Goal: Information Seeking & Learning: Learn about a topic

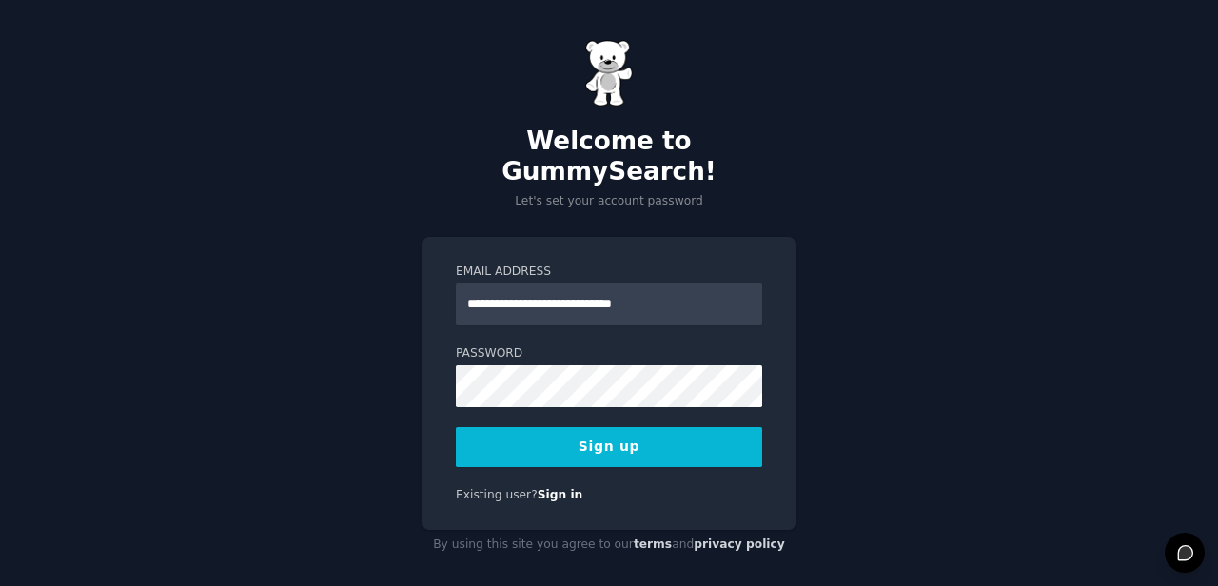
type input "**********"
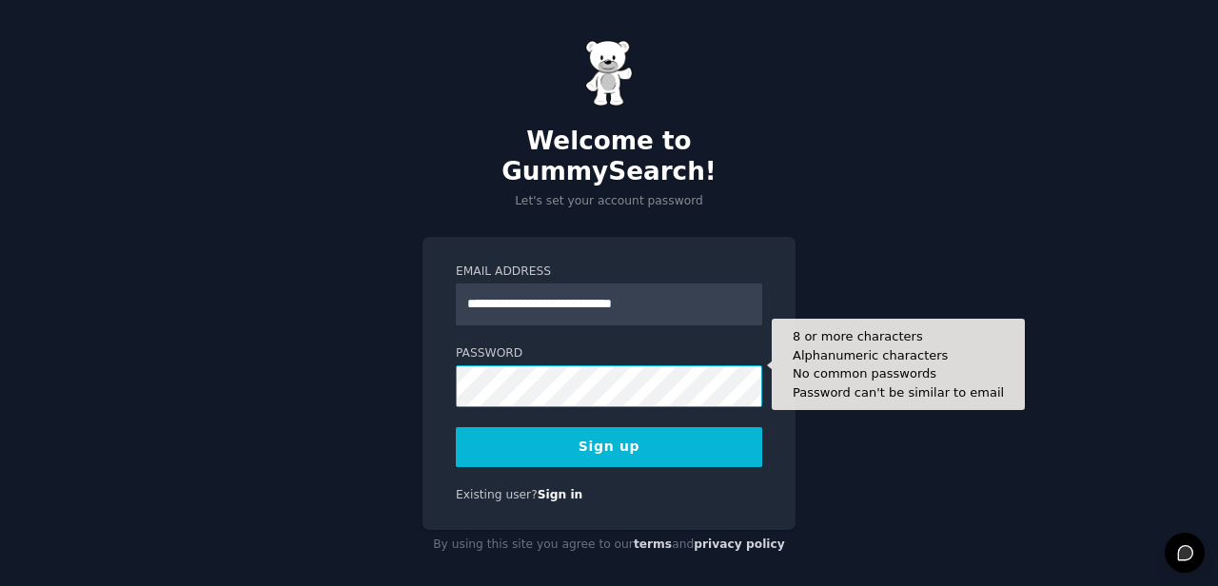
click at [609, 427] on button "Sign up" at bounding box center [609, 447] width 306 height 40
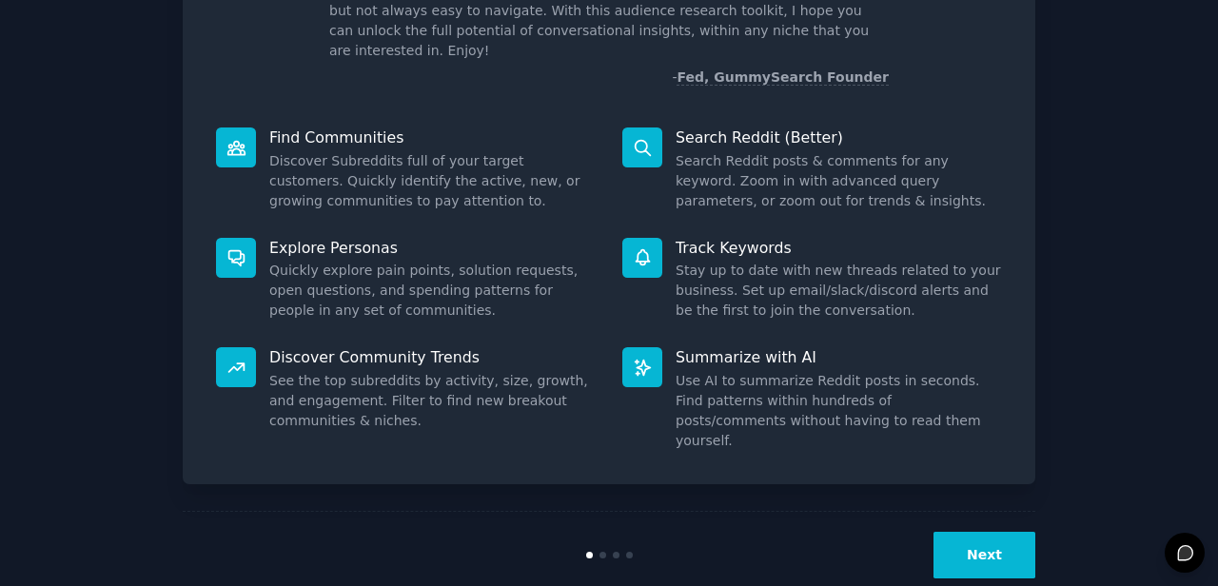
scroll to position [159, 0]
click at [972, 534] on button "Next" at bounding box center [984, 556] width 102 height 47
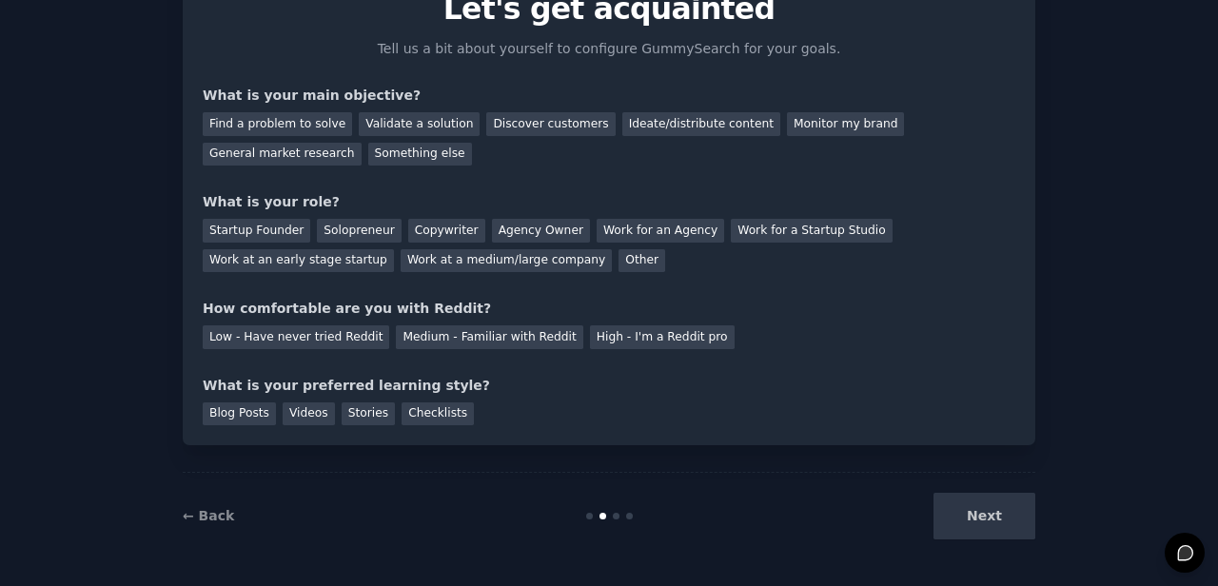
scroll to position [92, 0]
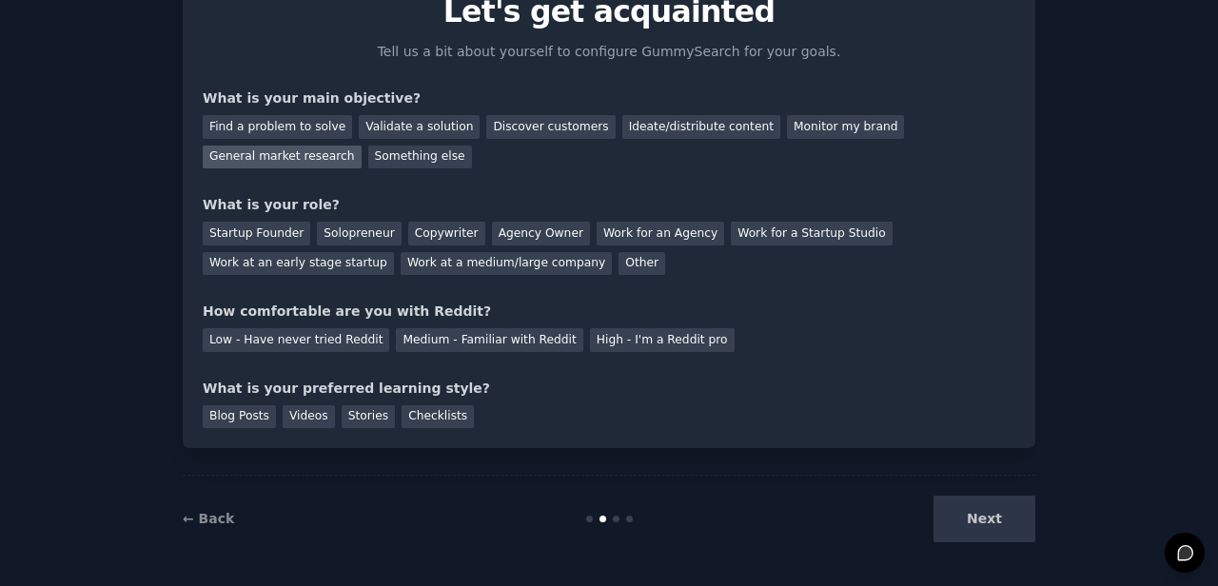
click at [311, 154] on div "General market research" at bounding box center [282, 158] width 159 height 24
click at [497, 133] on div "Discover customers" at bounding box center [550, 127] width 128 height 24
click at [304, 164] on div "General market research" at bounding box center [282, 158] width 159 height 24
click at [524, 131] on div "Discover customers" at bounding box center [550, 127] width 128 height 24
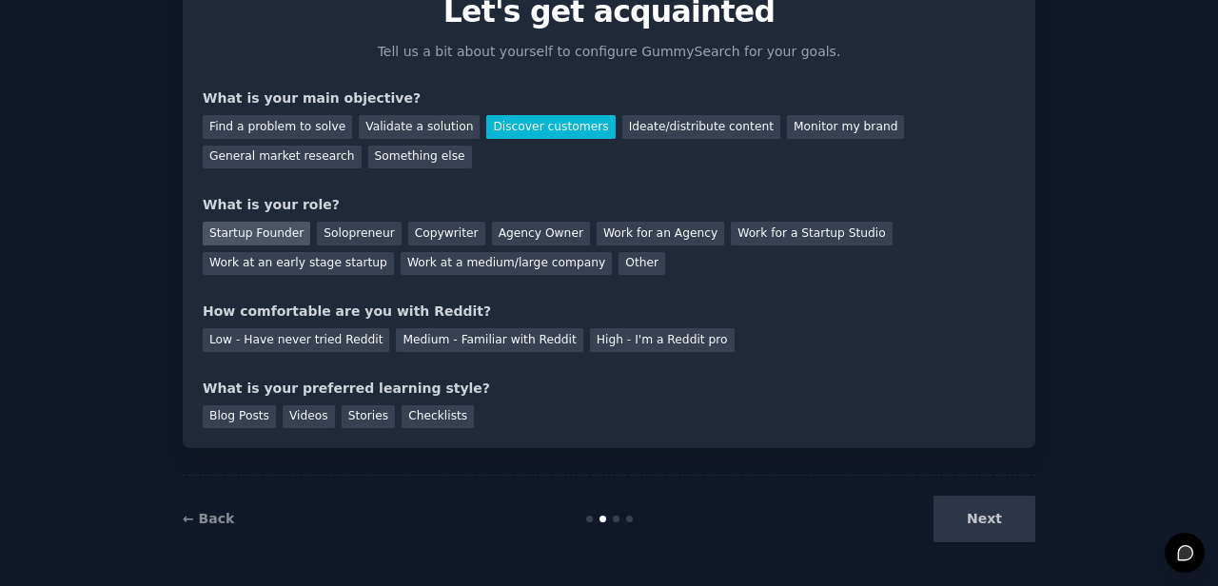
click at [274, 234] on div "Startup Founder" at bounding box center [257, 234] width 108 height 24
click at [270, 344] on div "Low - Have never tried Reddit" at bounding box center [296, 340] width 186 height 24
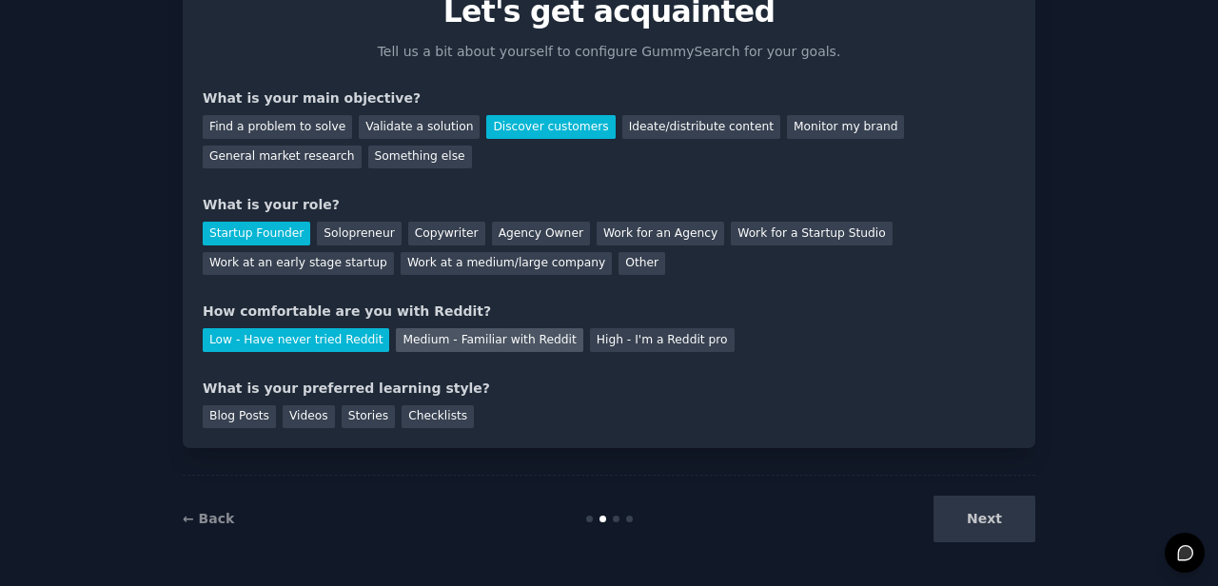
click at [425, 345] on div "Medium - Familiar with Reddit" at bounding box center [489, 340] width 186 height 24
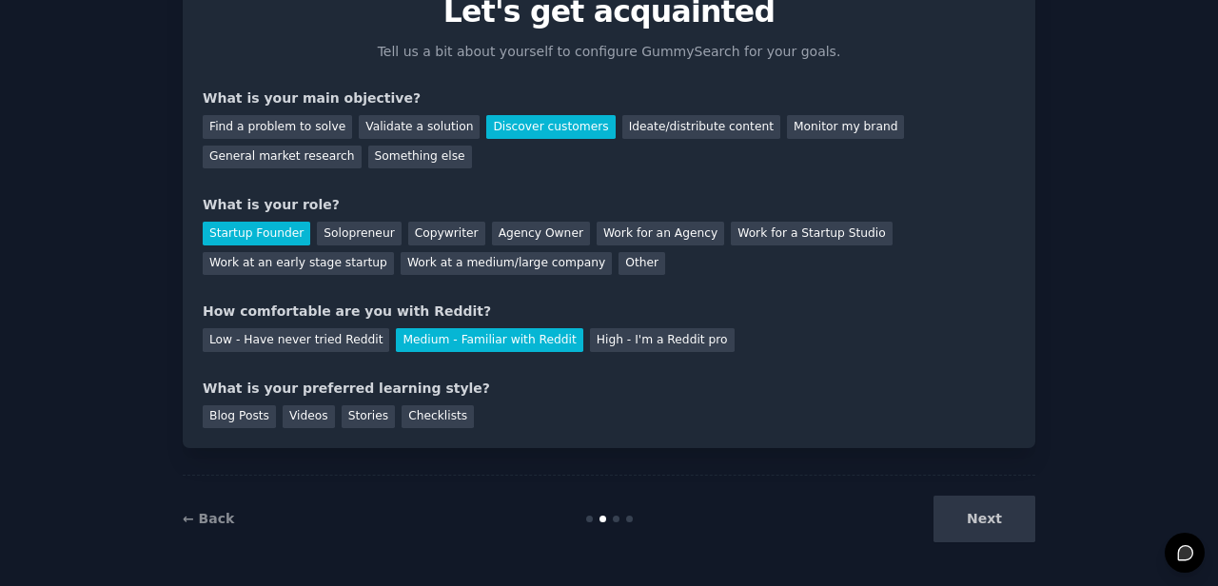
scroll to position [0, 0]
click at [967, 513] on div "Next" at bounding box center [893, 519] width 285 height 47
click at [305, 414] on div "Videos" at bounding box center [309, 417] width 52 height 24
click at [980, 526] on button "Next" at bounding box center [984, 519] width 102 height 47
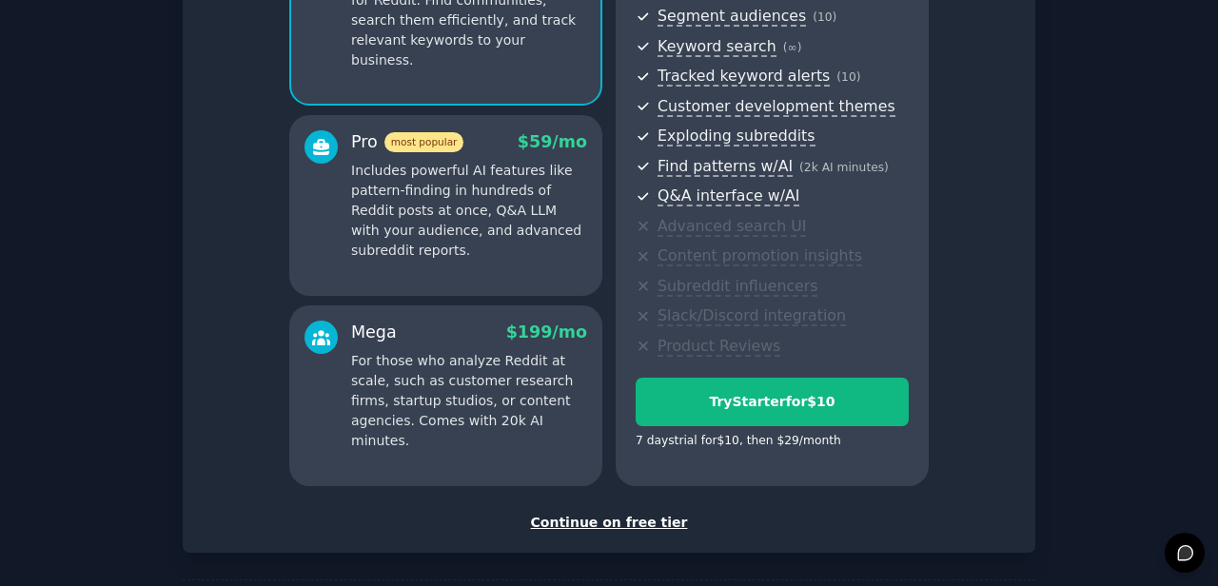
scroll to position [248, 0]
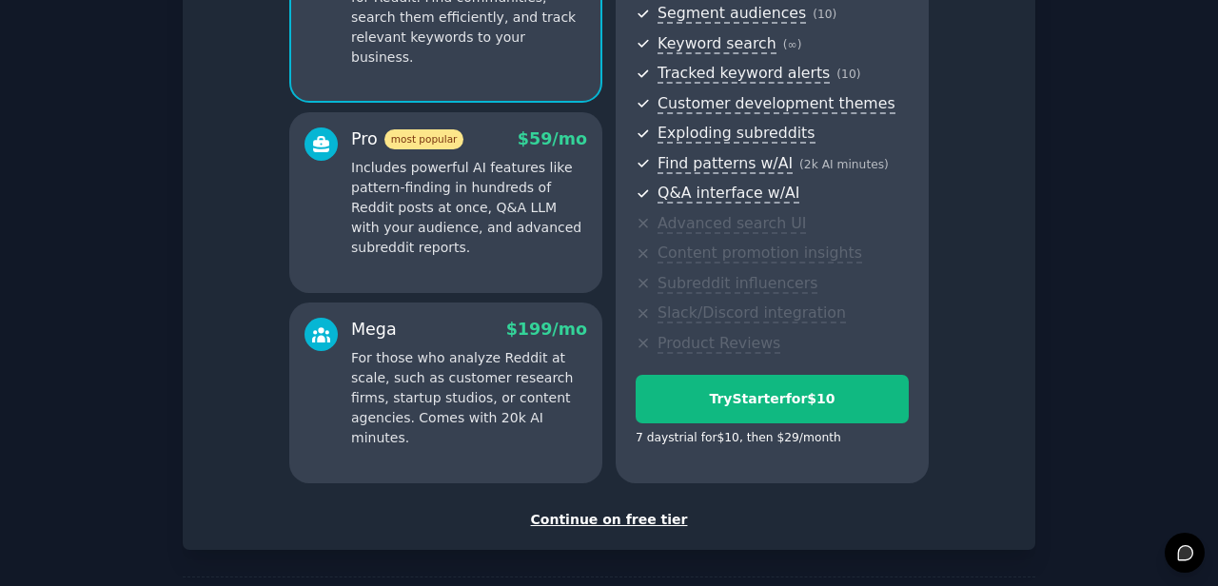
click at [586, 519] on div "Continue on free tier" at bounding box center [609, 520] width 813 height 20
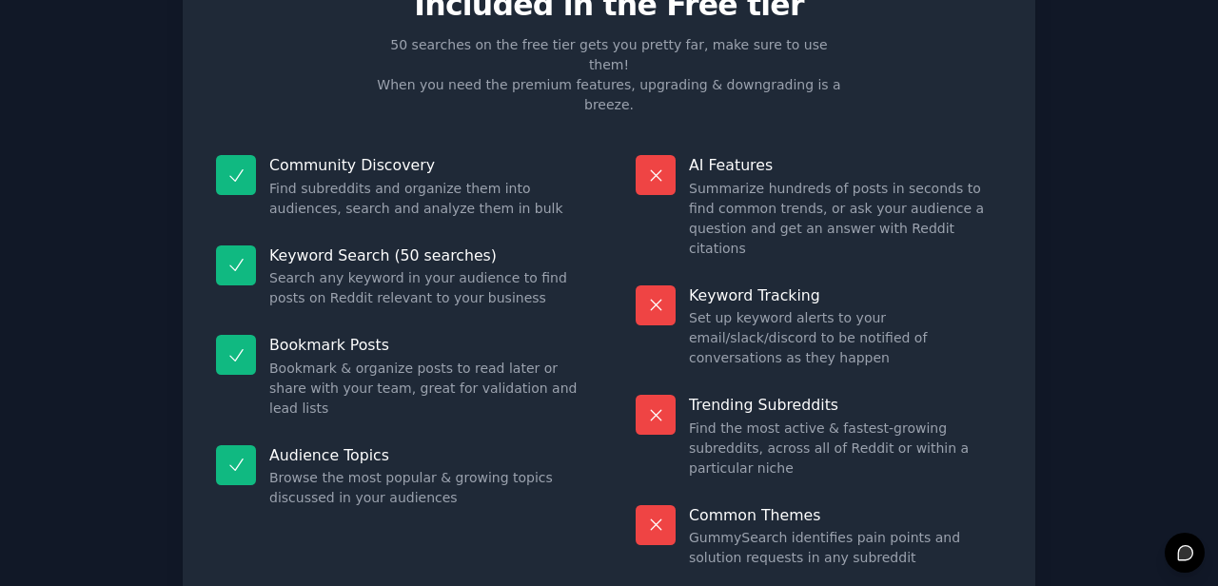
scroll to position [93, 0]
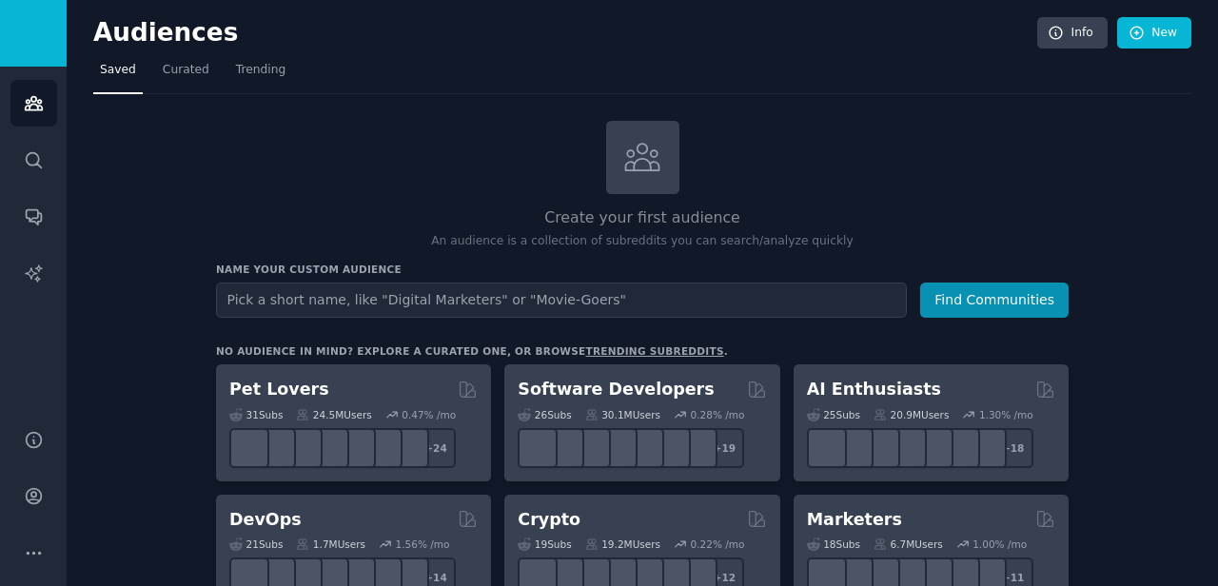
scroll to position [62, 0]
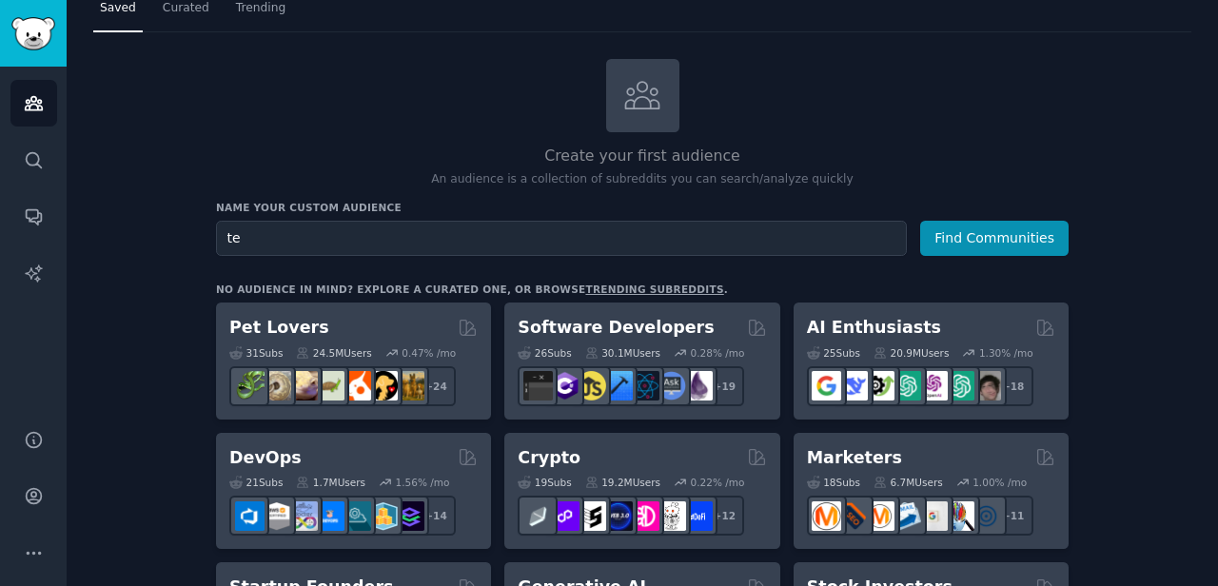
type input "t"
type input "textile sourcers"
click at [994, 236] on button "Find Communities" at bounding box center [994, 238] width 148 height 35
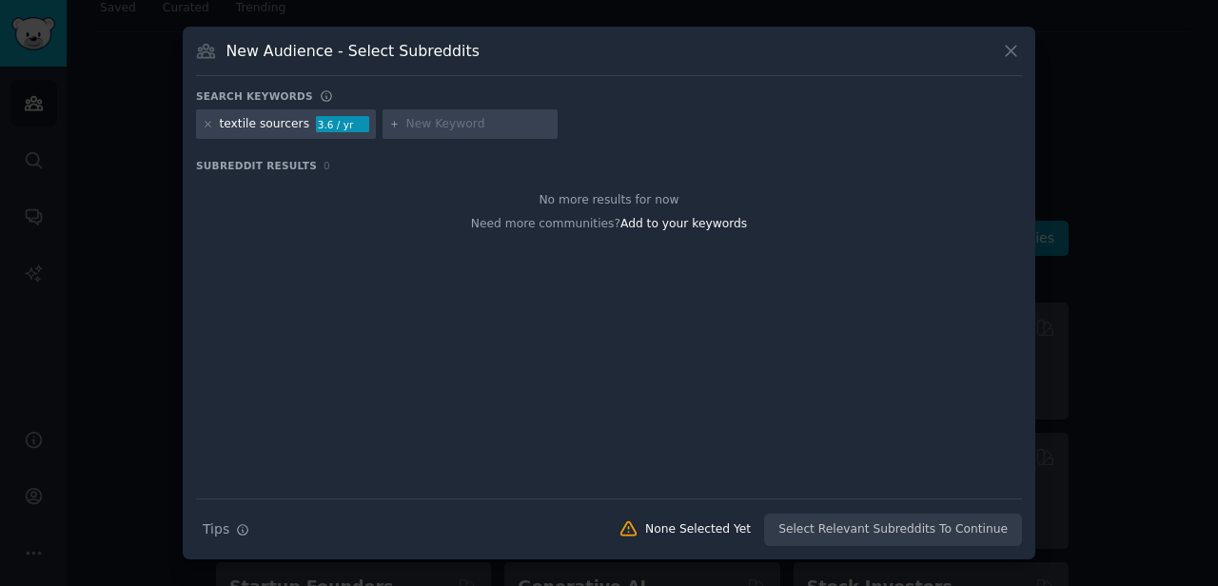
click at [292, 123] on div "textile sourcers" at bounding box center [265, 124] width 90 height 17
drag, startPoint x: 287, startPoint y: 124, endPoint x: 306, endPoint y: 124, distance: 19.0
click at [306, 124] on div "textile sourcers 3.6 / yr" at bounding box center [286, 124] width 180 height 30
click at [419, 119] on input "text" at bounding box center [478, 124] width 145 height 17
click at [206, 126] on icon at bounding box center [208, 124] width 10 height 10
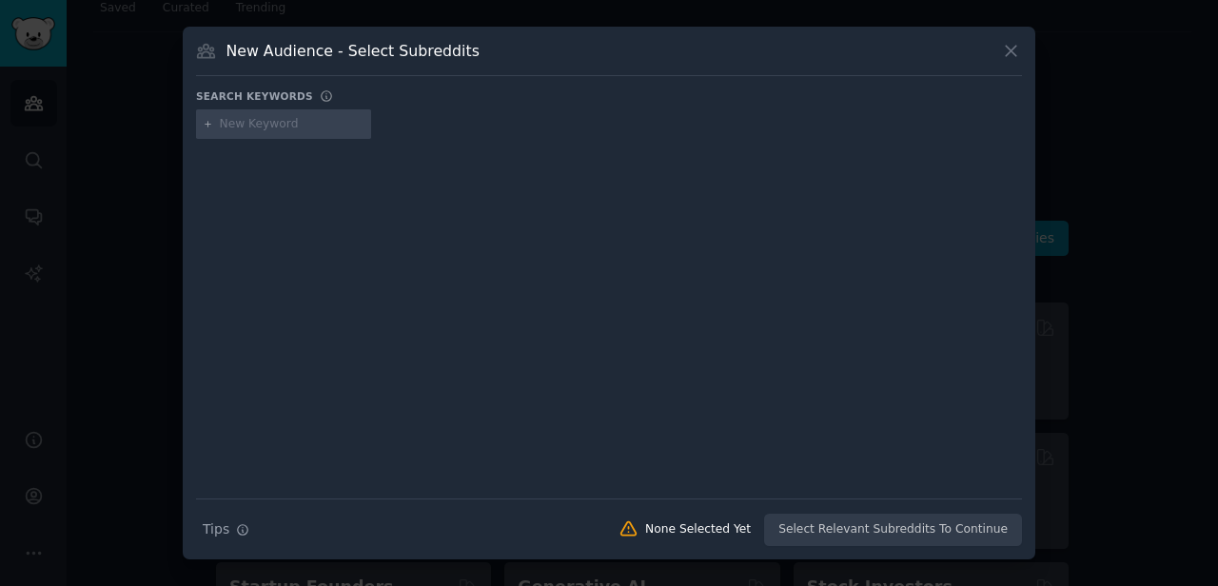
click at [245, 128] on input "text" at bounding box center [292, 124] width 145 height 17
type input "textiles"
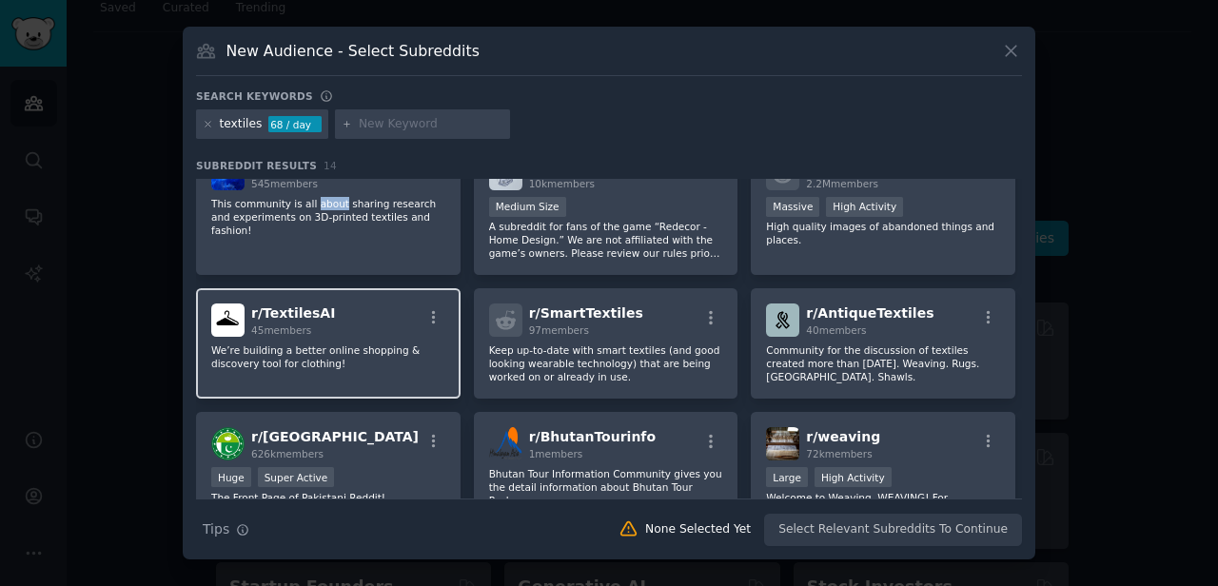
scroll to position [191, 0]
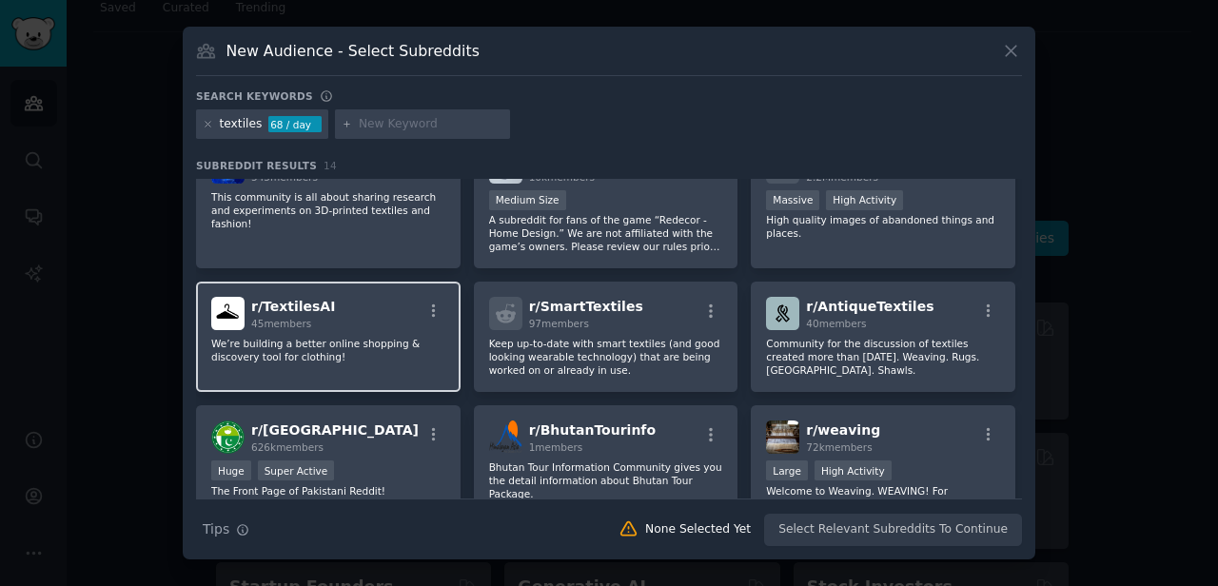
click at [326, 349] on p "We’re building a better online shopping & discovery tool for clothing!" at bounding box center [328, 350] width 234 height 27
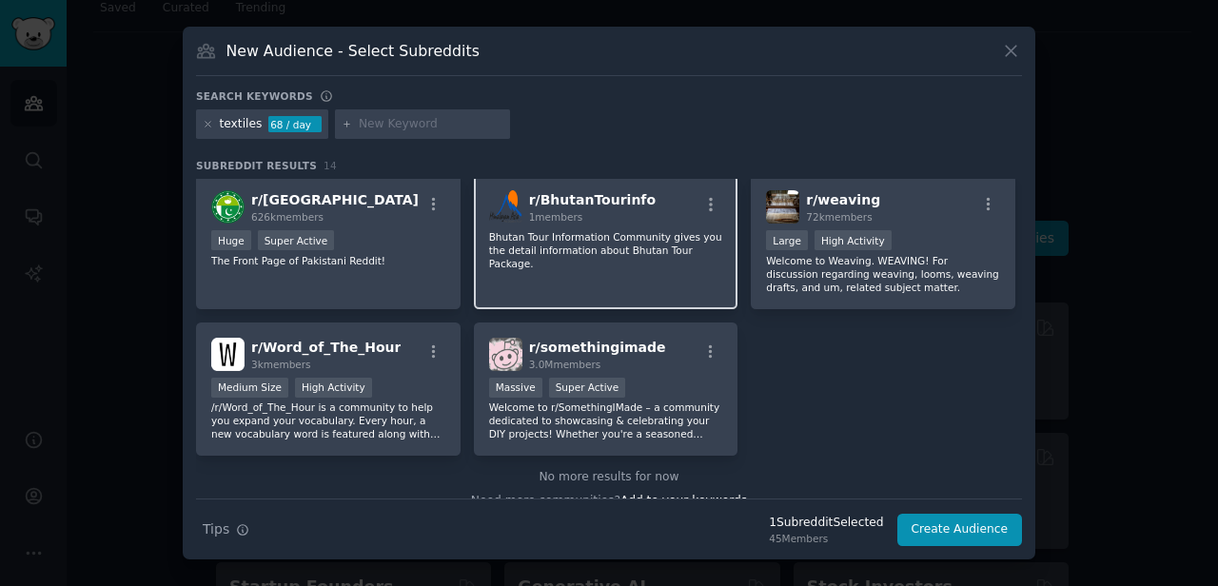
scroll to position [439, 0]
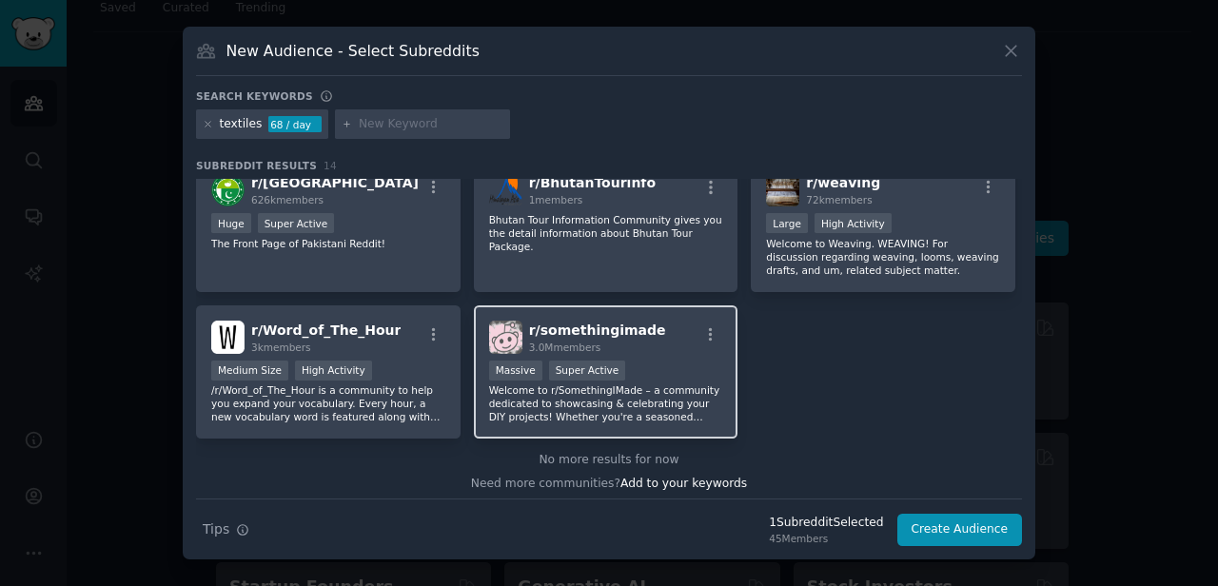
click at [548, 406] on p "Welcome to r/SomethingIMade – a community dedicated to showcasing & celebrating…" at bounding box center [606, 403] width 234 height 40
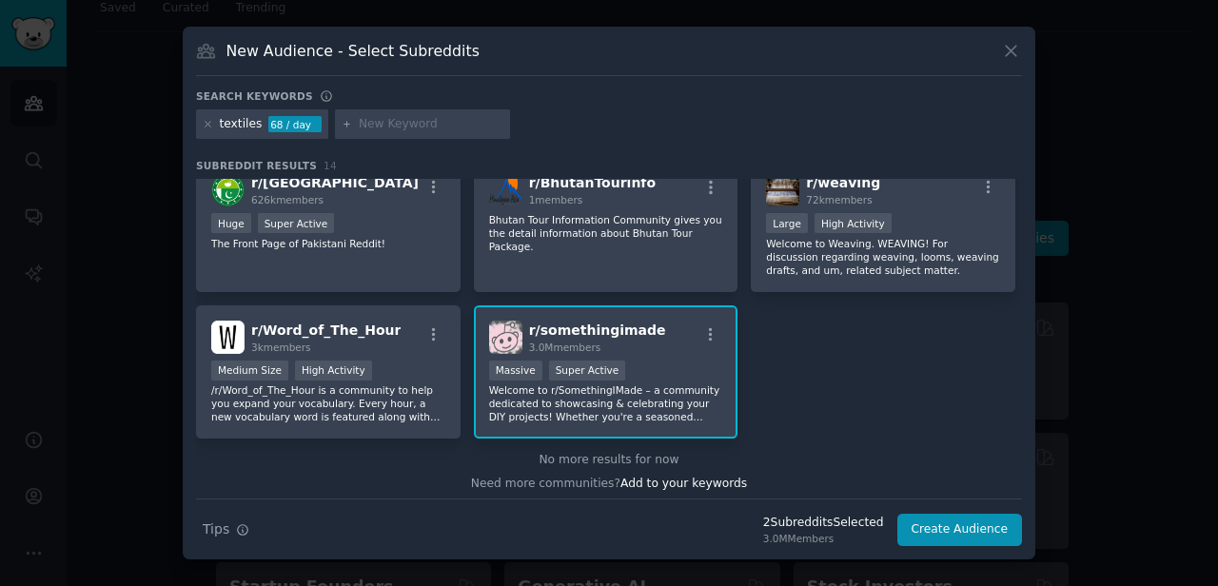
scroll to position [443, 0]
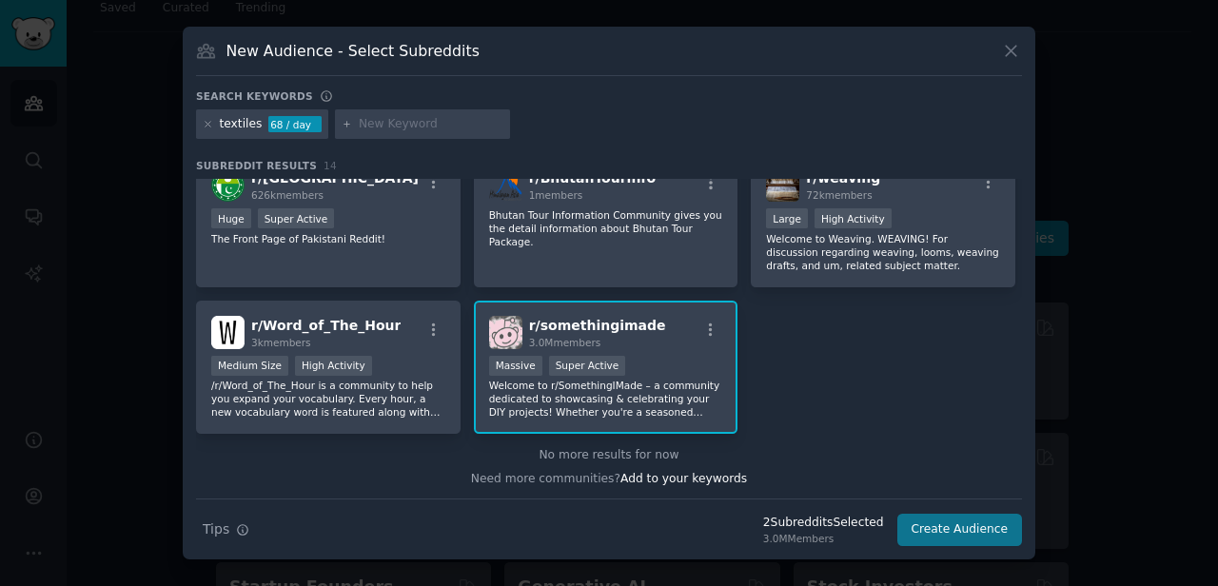
click at [959, 527] on button "Create Audience" at bounding box center [960, 530] width 126 height 32
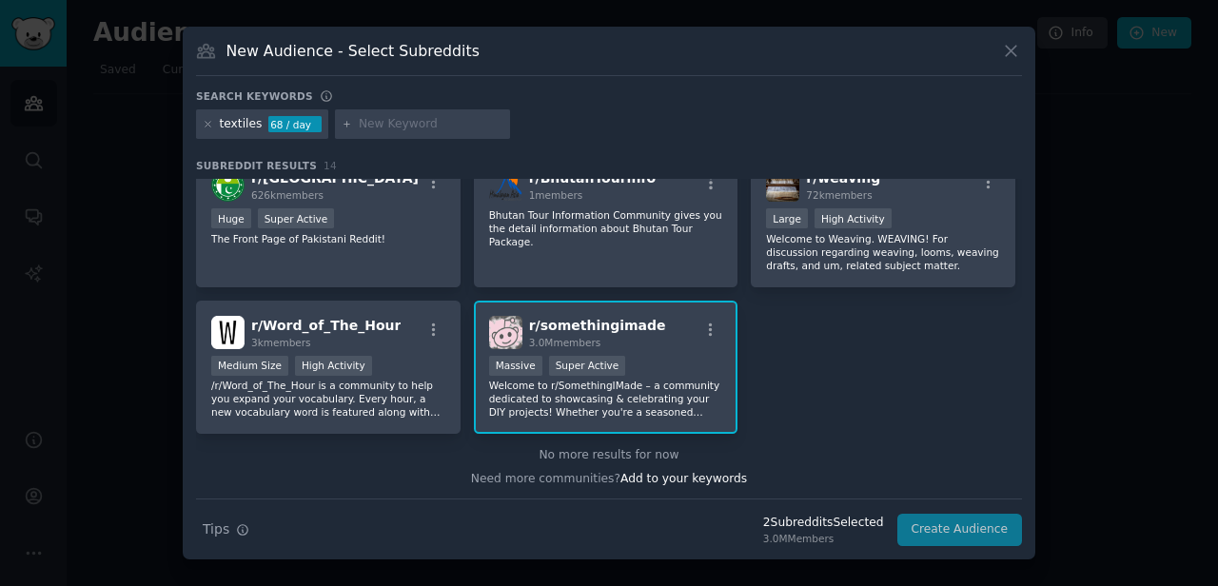
scroll to position [0, 0]
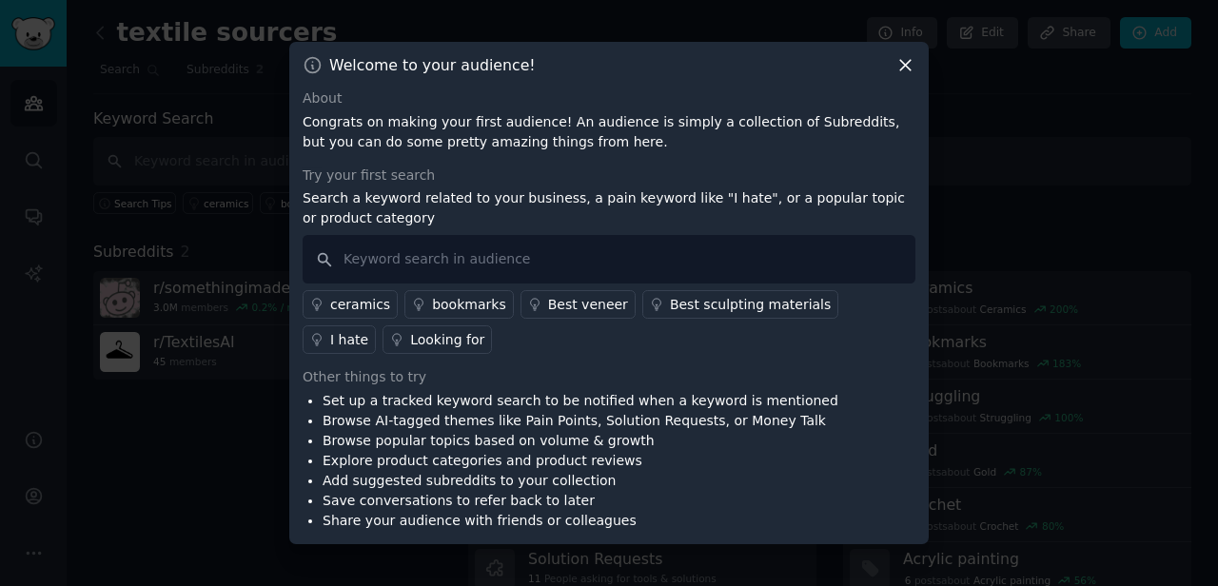
click at [905, 66] on icon at bounding box center [905, 66] width 10 height 10
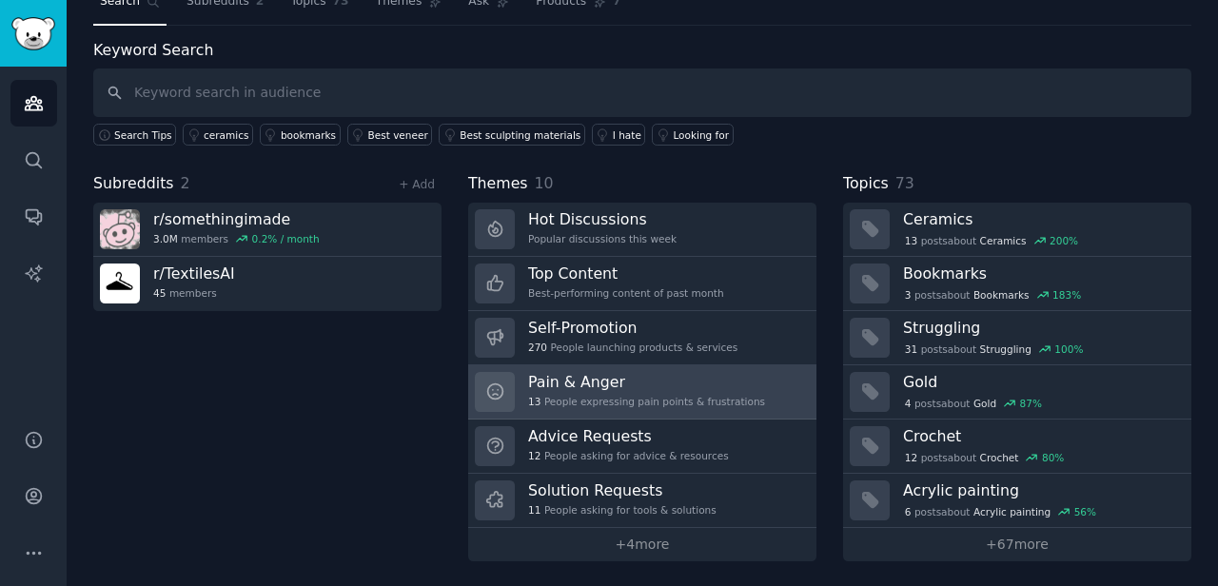
click at [677, 377] on h3 "Pain & Anger" at bounding box center [646, 382] width 237 height 20
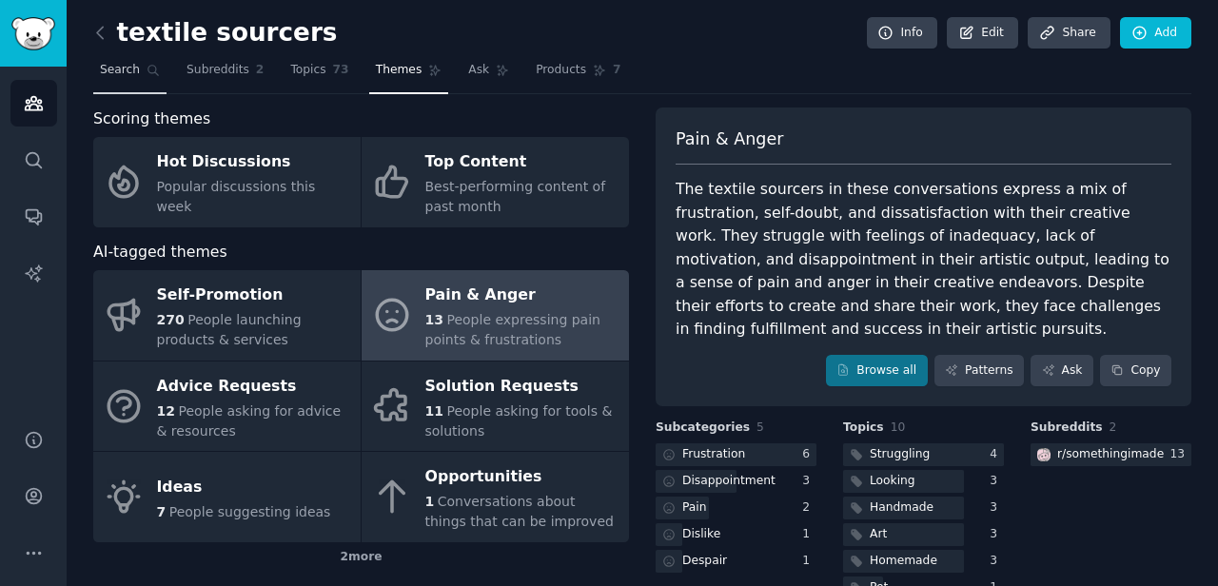
click at [135, 65] on span "Search" at bounding box center [120, 70] width 40 height 17
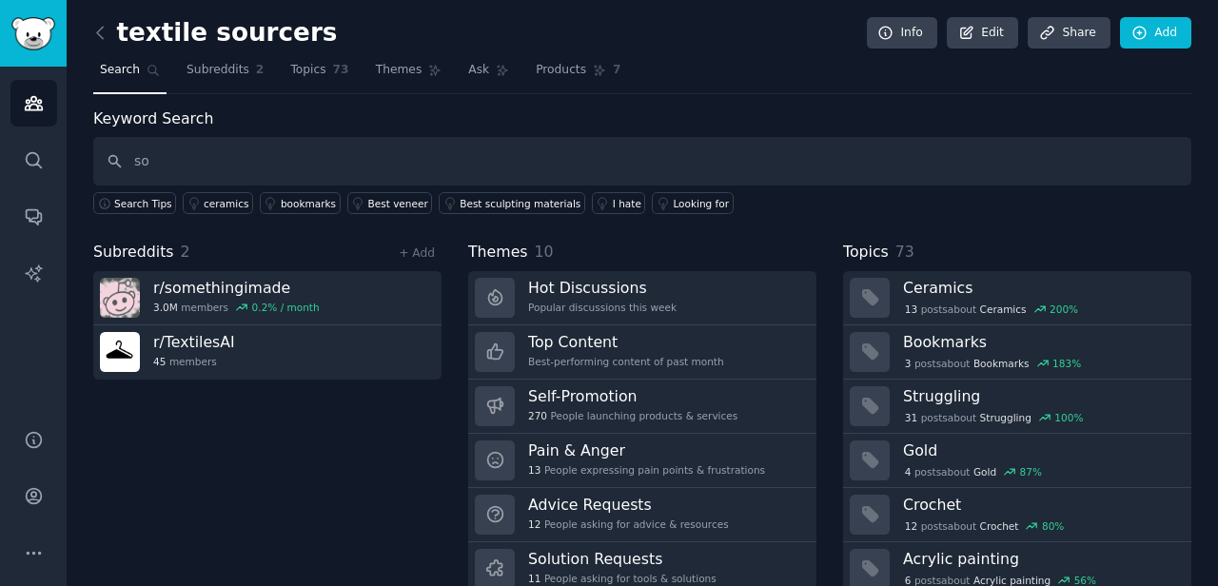
type input "s"
type input "fabrics"
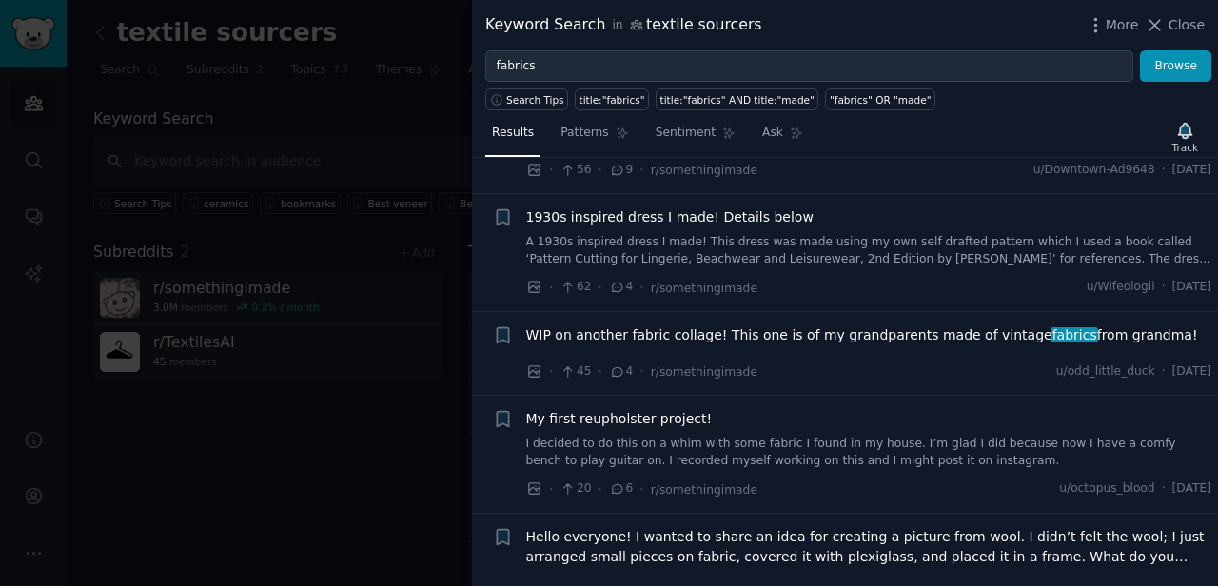
scroll to position [225, 0]
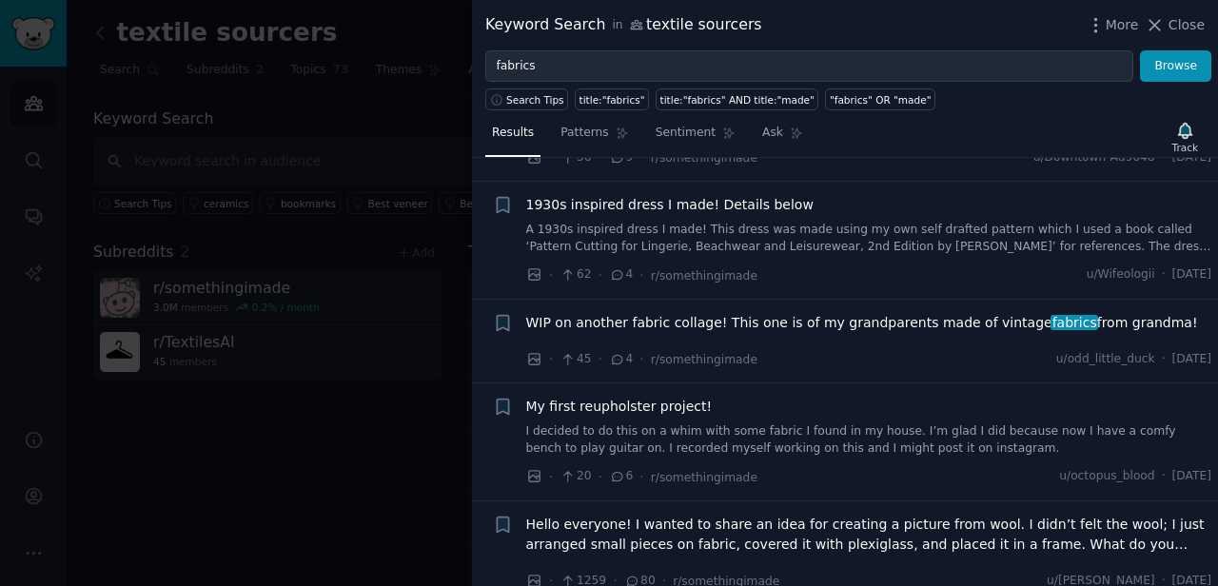
click at [606, 196] on span "1930s inspired dress I made! Details below" at bounding box center [669, 205] width 287 height 20
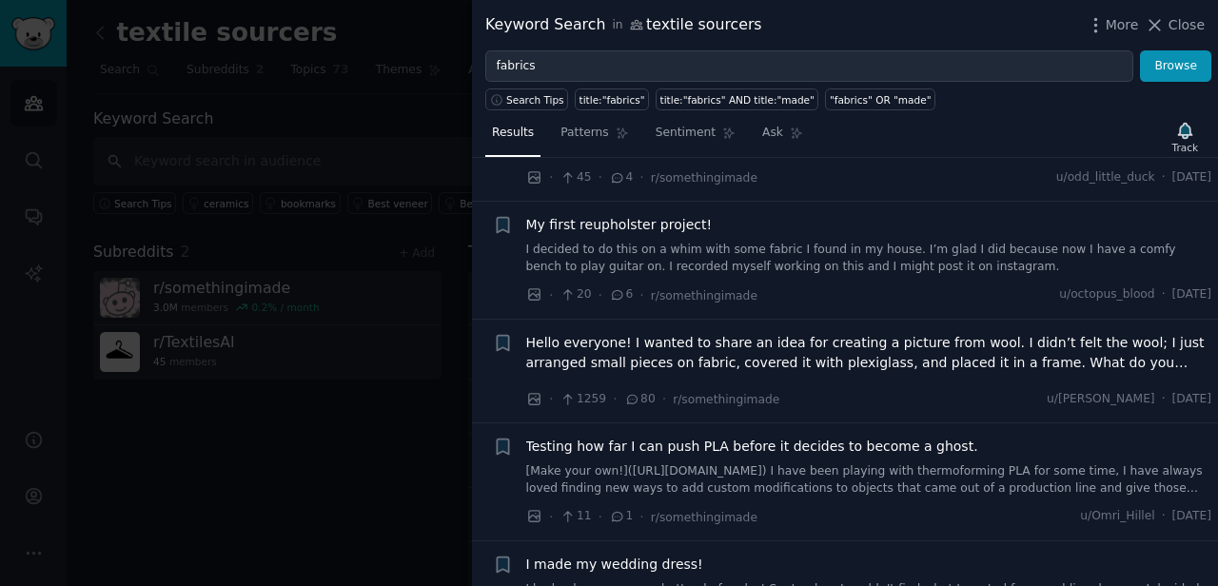
scroll to position [539, 0]
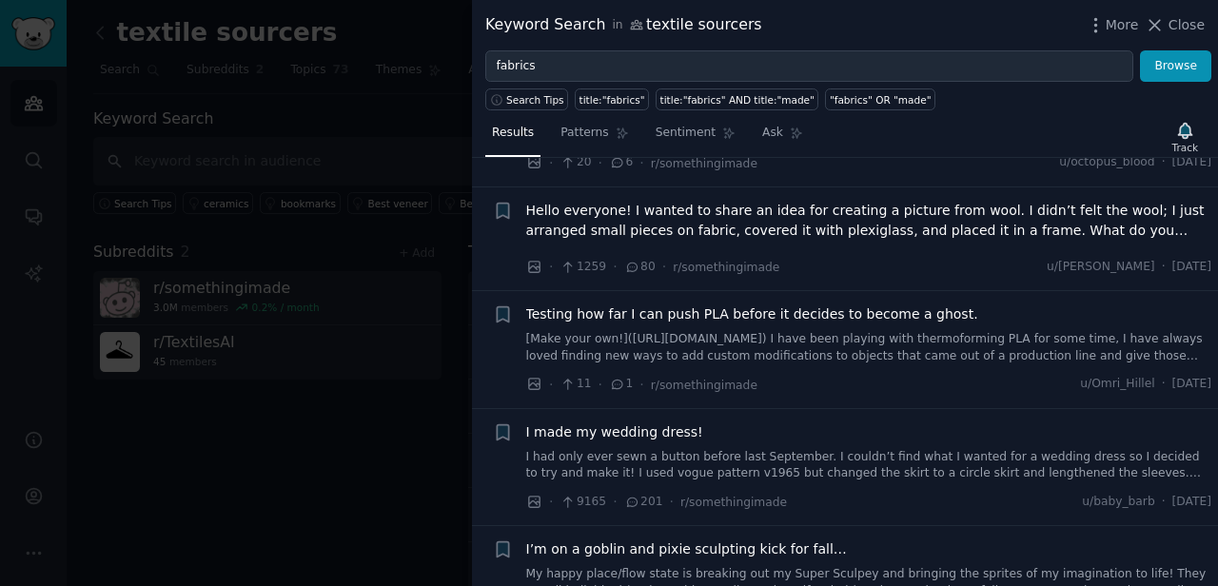
click at [612, 201] on span "Hello everyone! I wanted to share an idea for creating a picture from wool. I d…" at bounding box center [869, 221] width 686 height 40
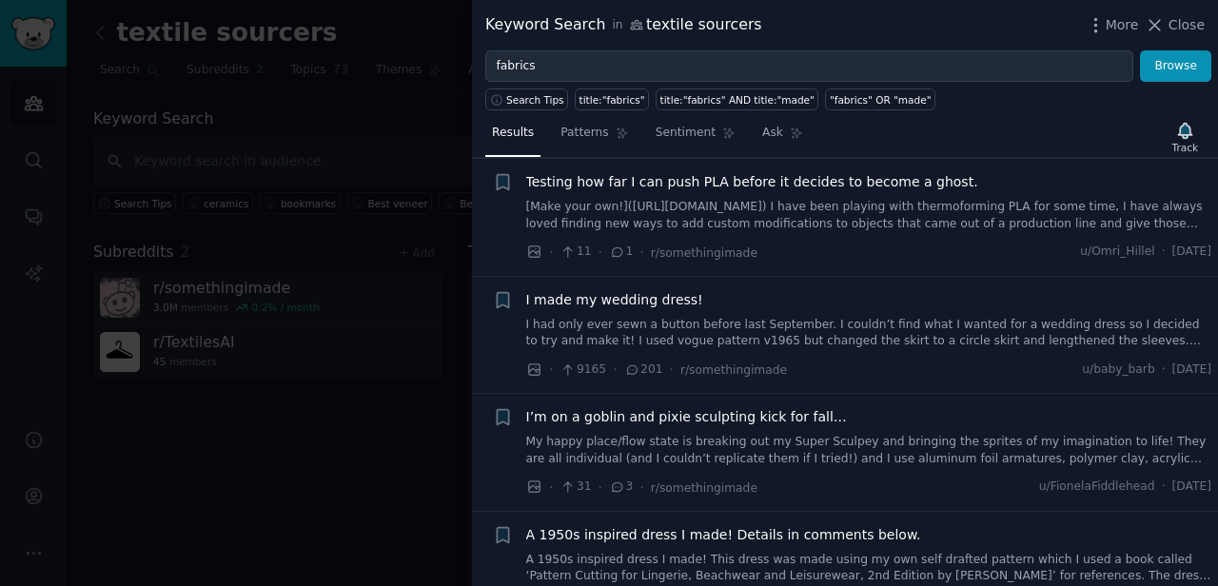
scroll to position [746, 0]
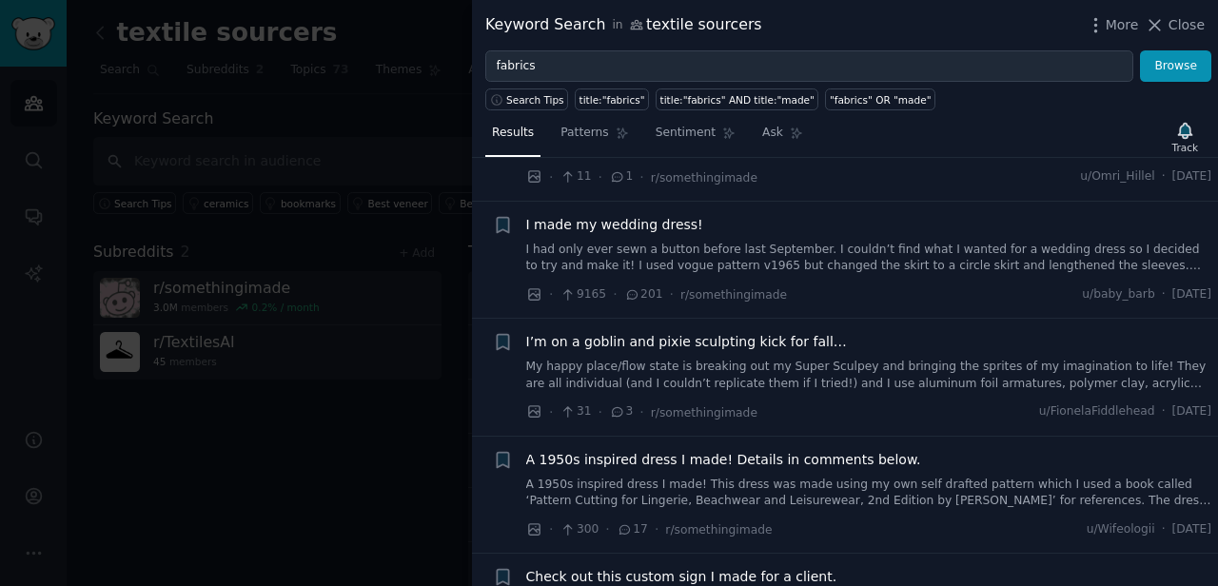
click at [638, 242] on link "I had only ever sewn a button before last September. I couldn’t find what I wan…" at bounding box center [869, 258] width 686 height 33
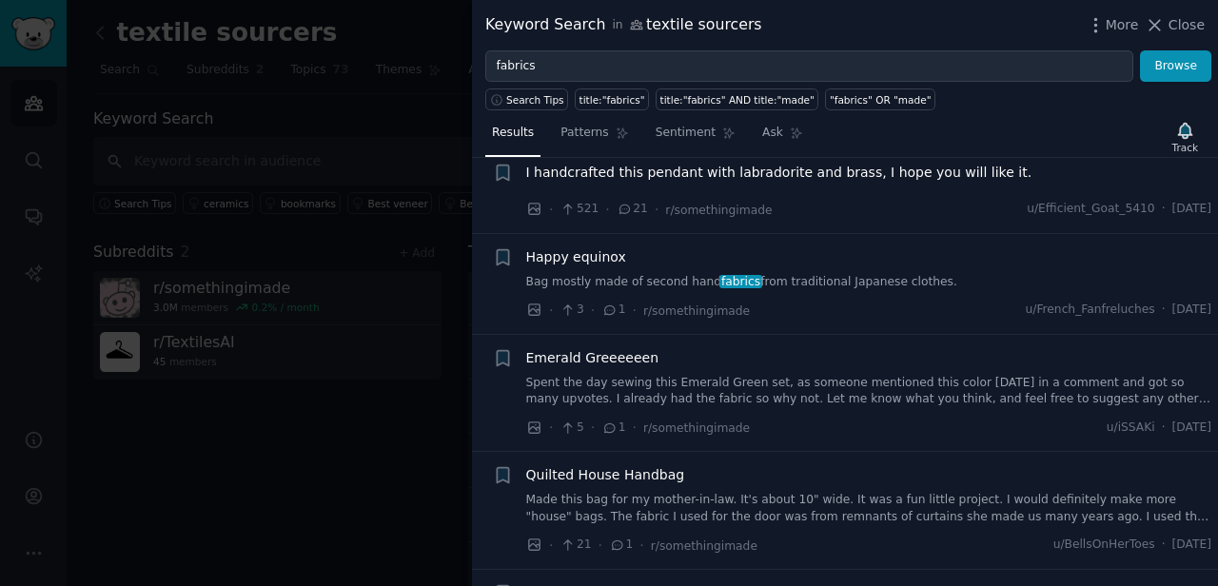
scroll to position [2095, 0]
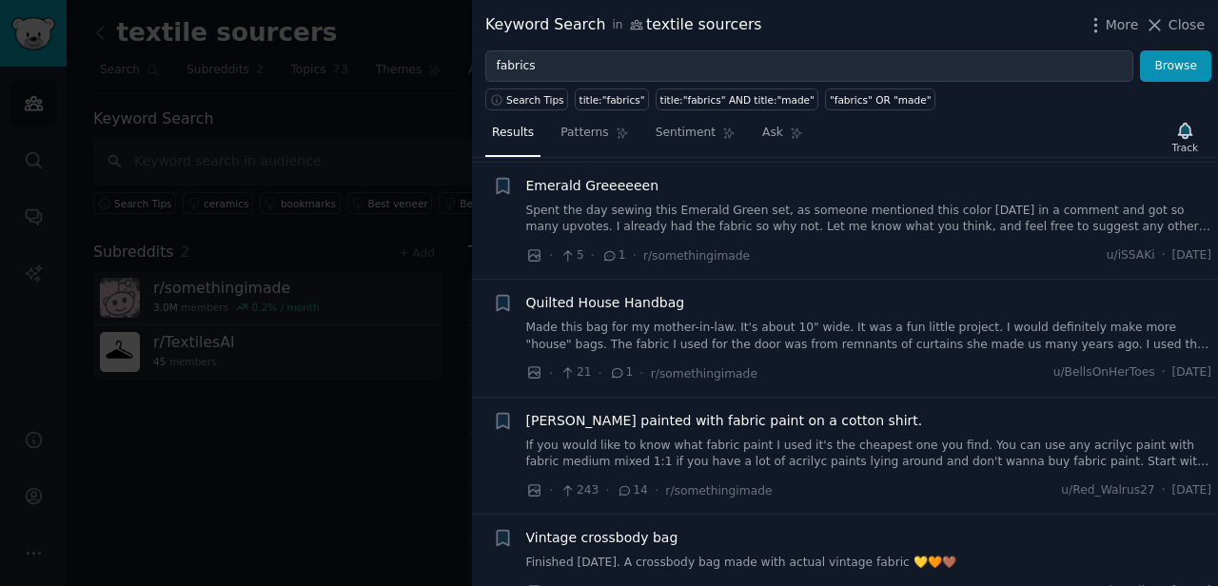
click at [431, 441] on div at bounding box center [609, 293] width 1218 height 586
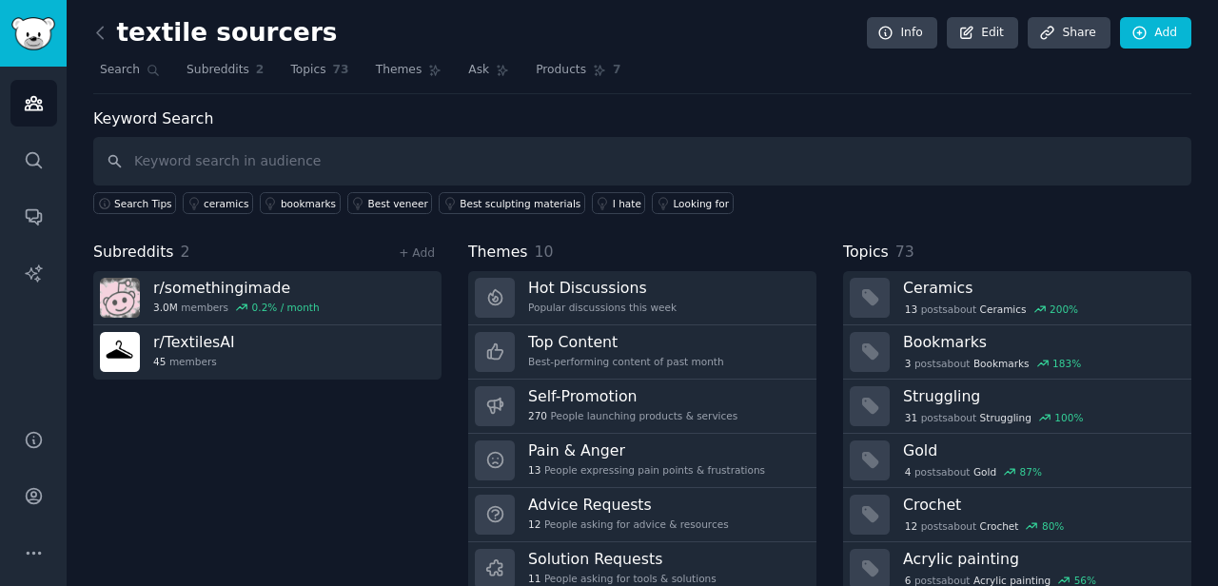
click at [1163, 22] on link "Add" at bounding box center [1155, 33] width 71 height 32
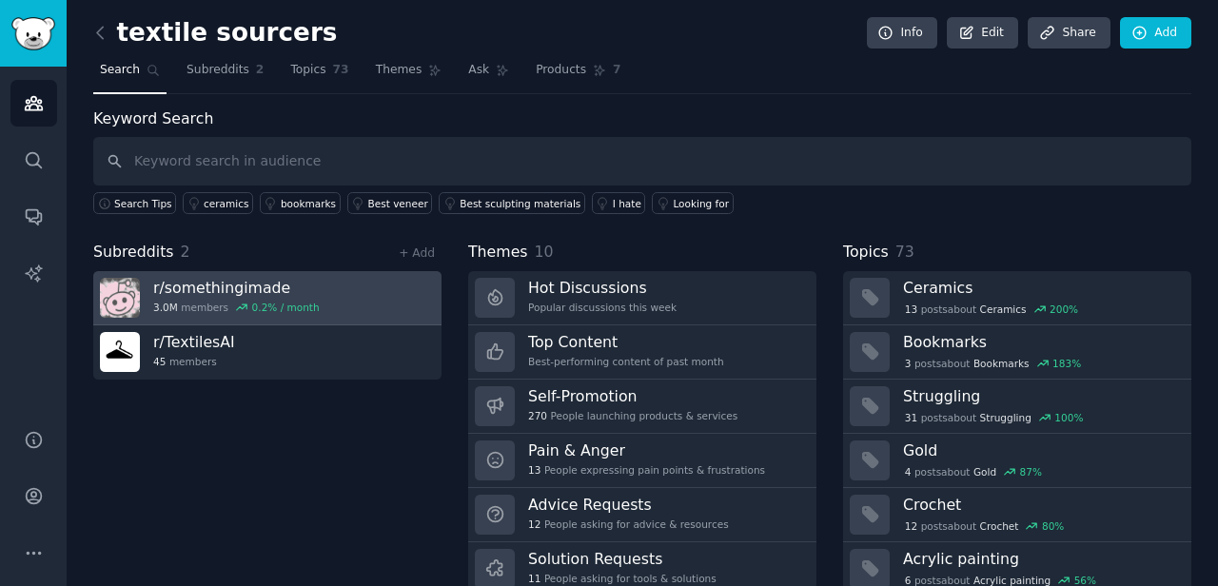
click at [297, 297] on div "r/ somethingimade 3.0M members 0.2 % / month" at bounding box center [236, 298] width 167 height 40
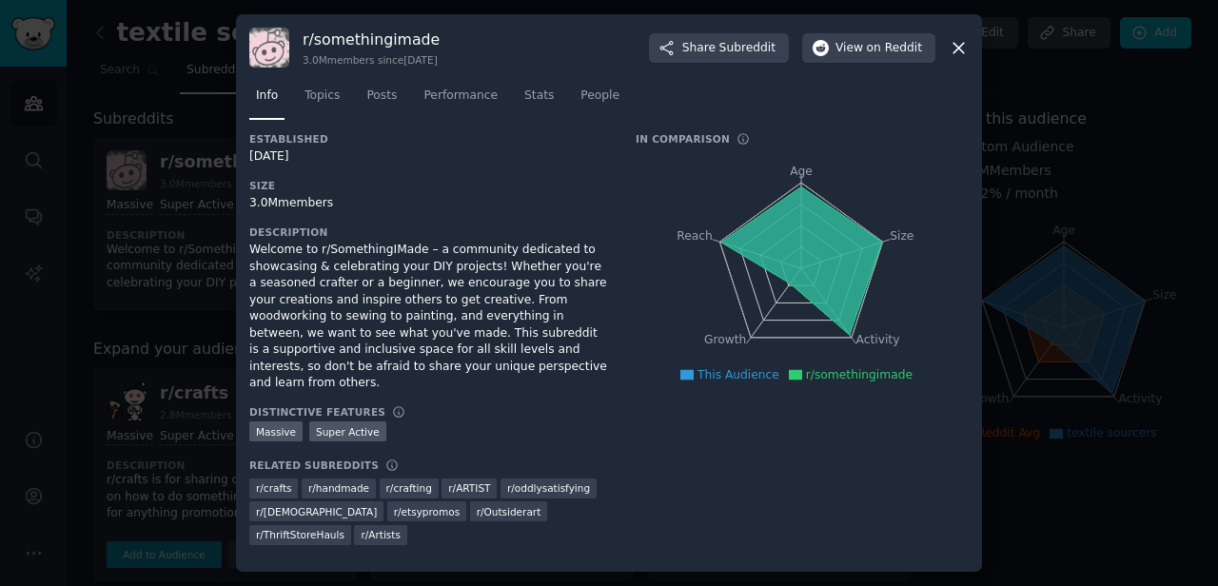
click at [956, 54] on icon at bounding box center [959, 48] width 20 height 20
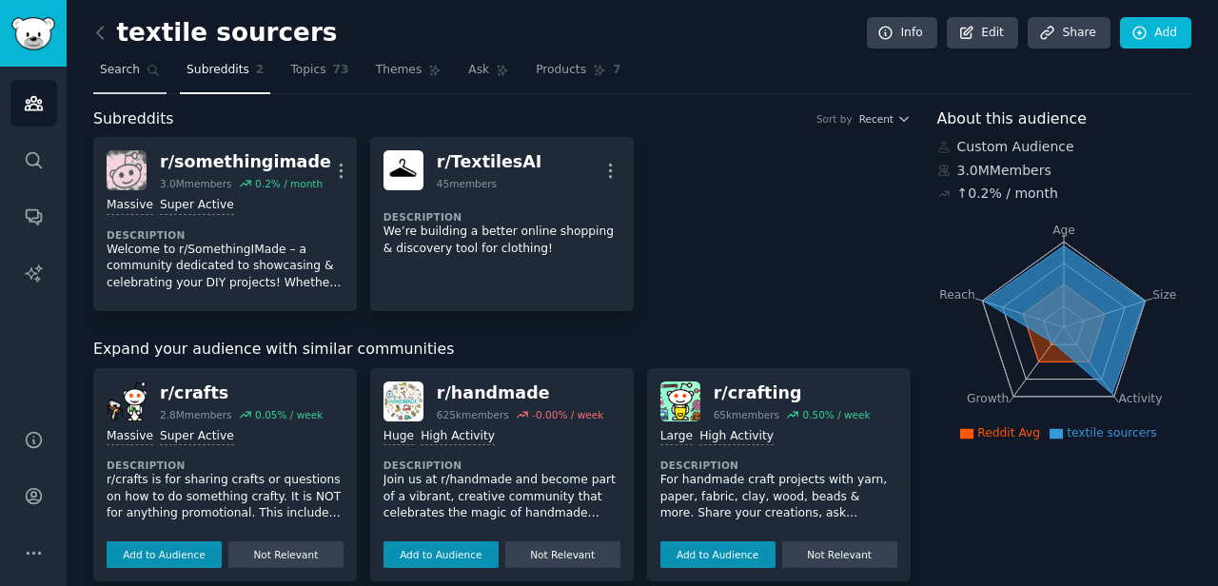
click at [111, 69] on span "Search" at bounding box center [120, 70] width 40 height 17
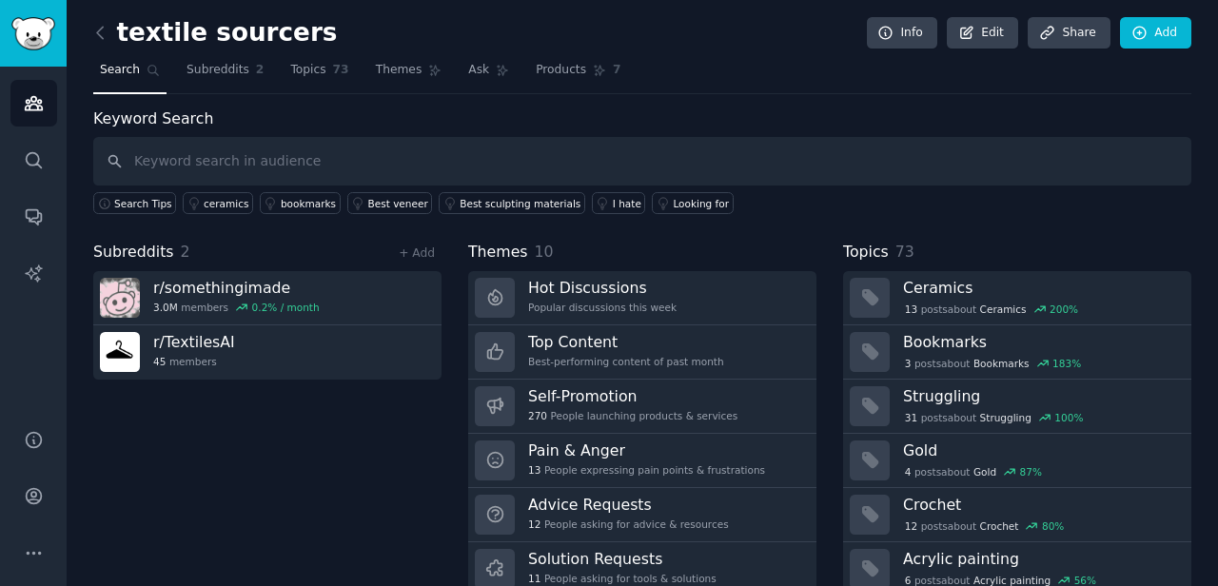
click at [271, 162] on input "text" at bounding box center [642, 161] width 1098 height 49
type input "fashion designers"
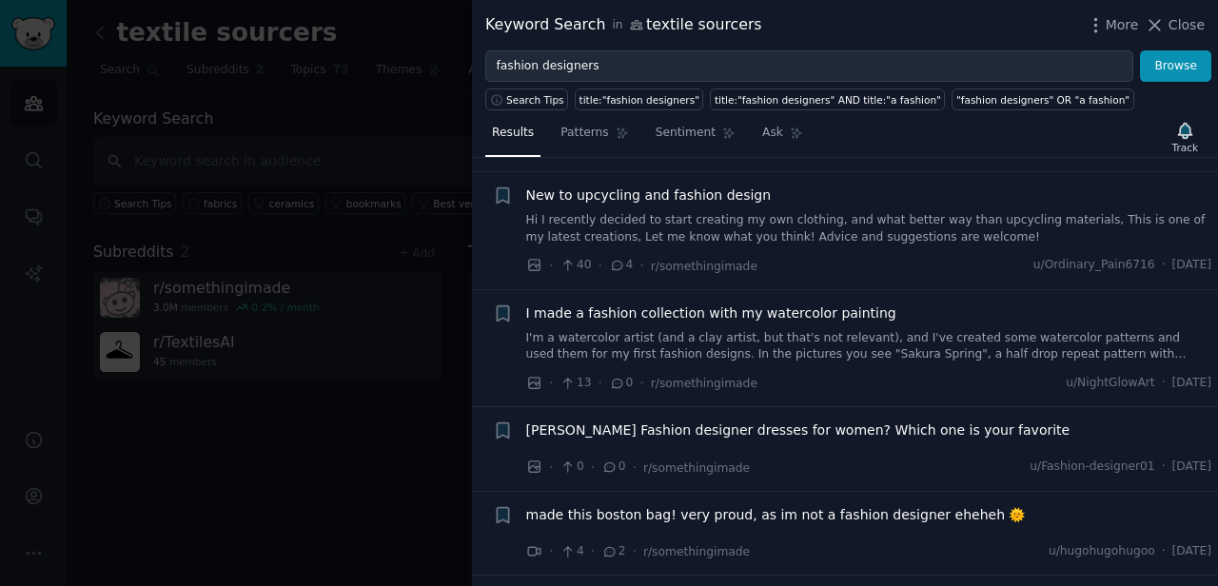
scroll to position [456, 0]
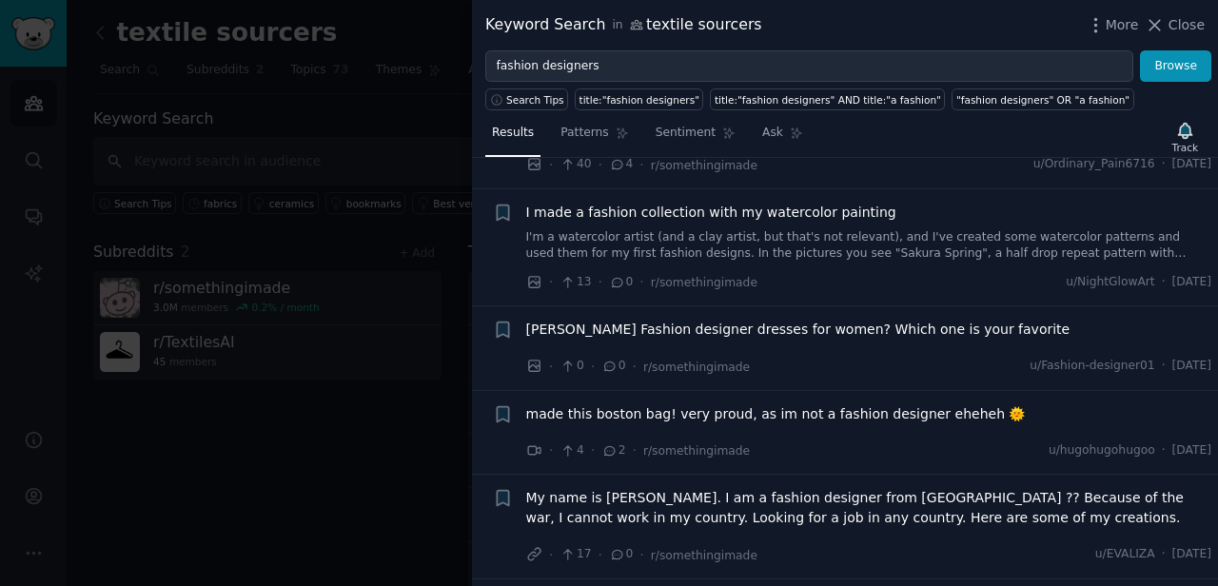
click at [99, 31] on div at bounding box center [609, 293] width 1218 height 586
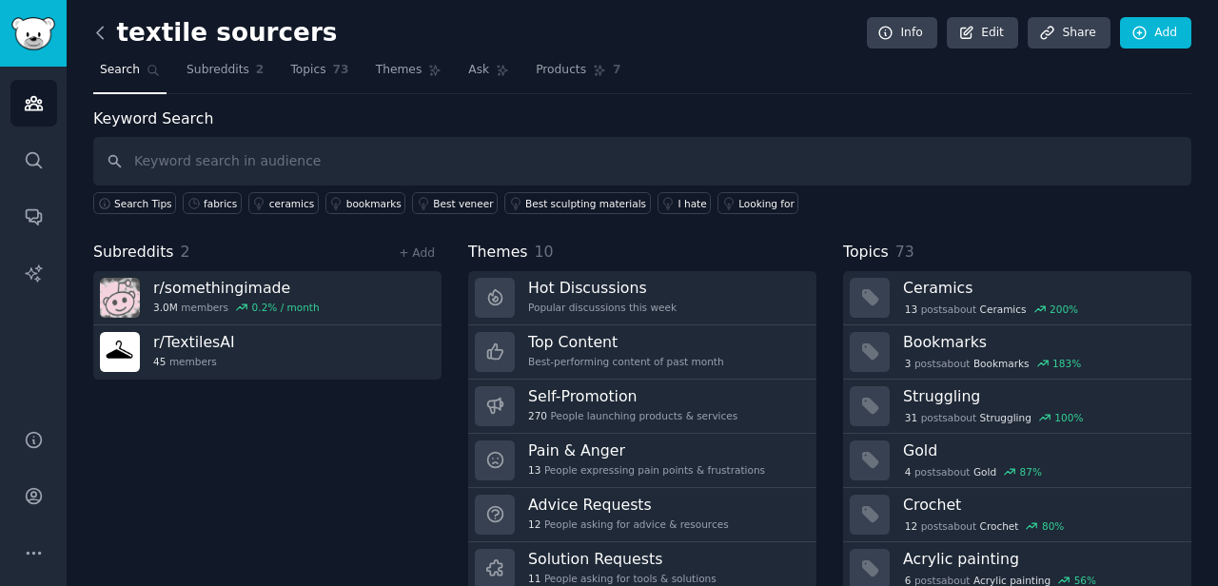
click at [98, 37] on icon at bounding box center [100, 33] width 20 height 20
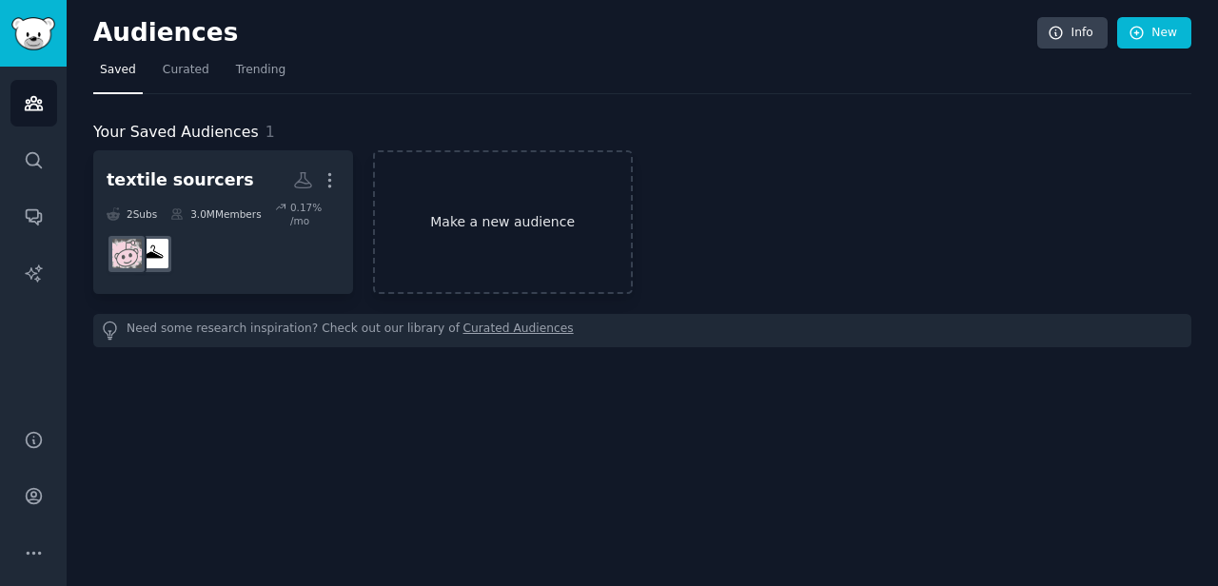
click at [517, 254] on link "Make a new audience" at bounding box center [503, 222] width 260 height 144
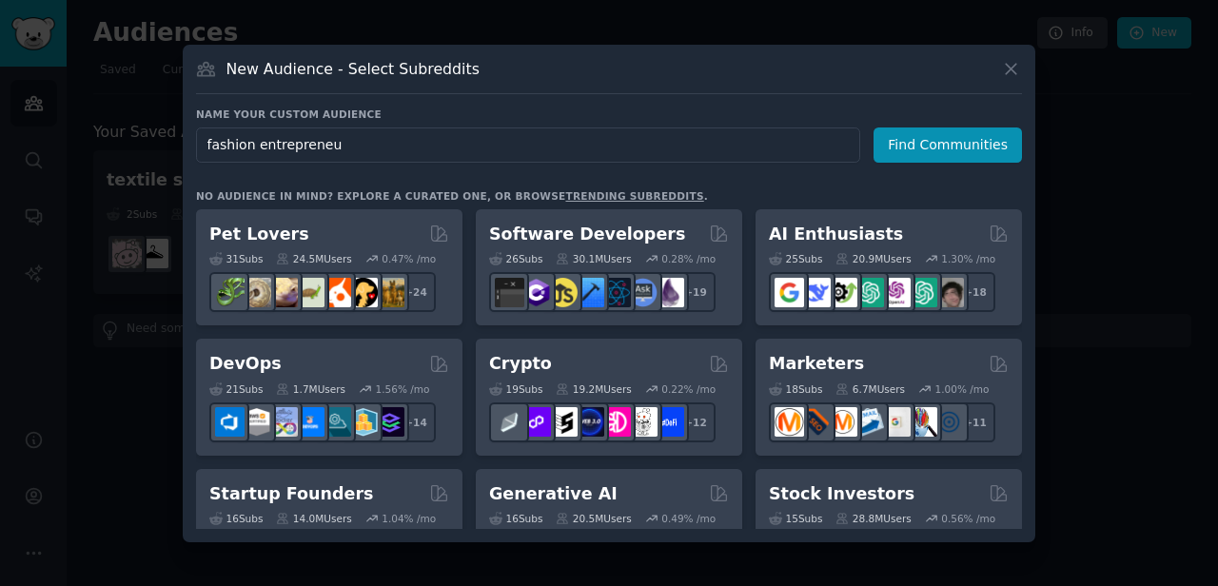
type input "fashion entrepreneur"
click at [951, 145] on button "Find Communities" at bounding box center [947, 145] width 148 height 35
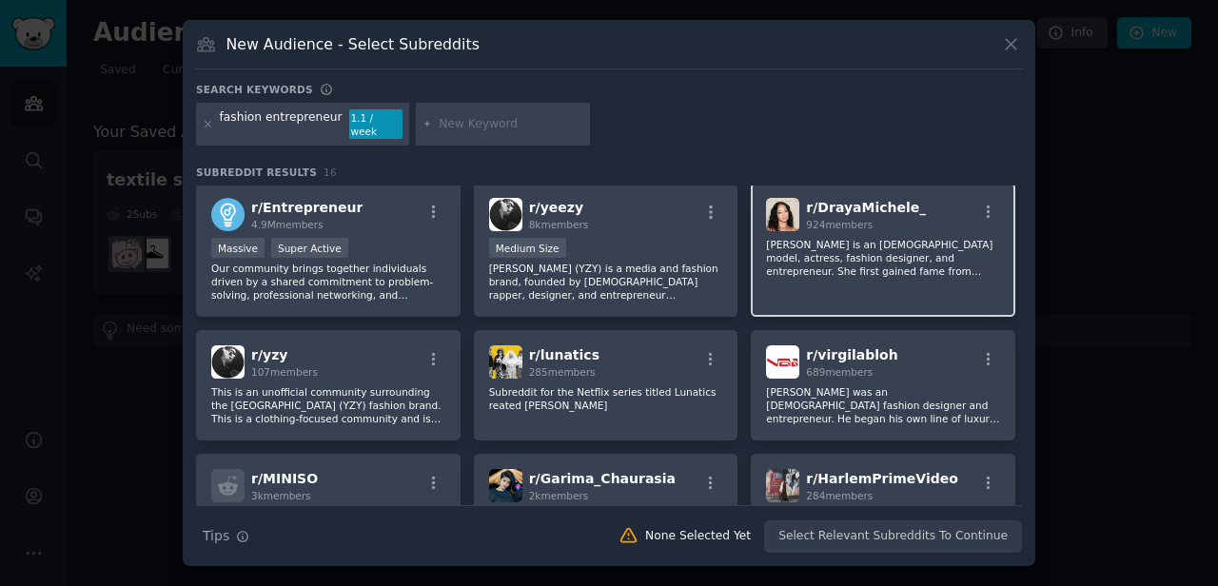
scroll to position [378, 0]
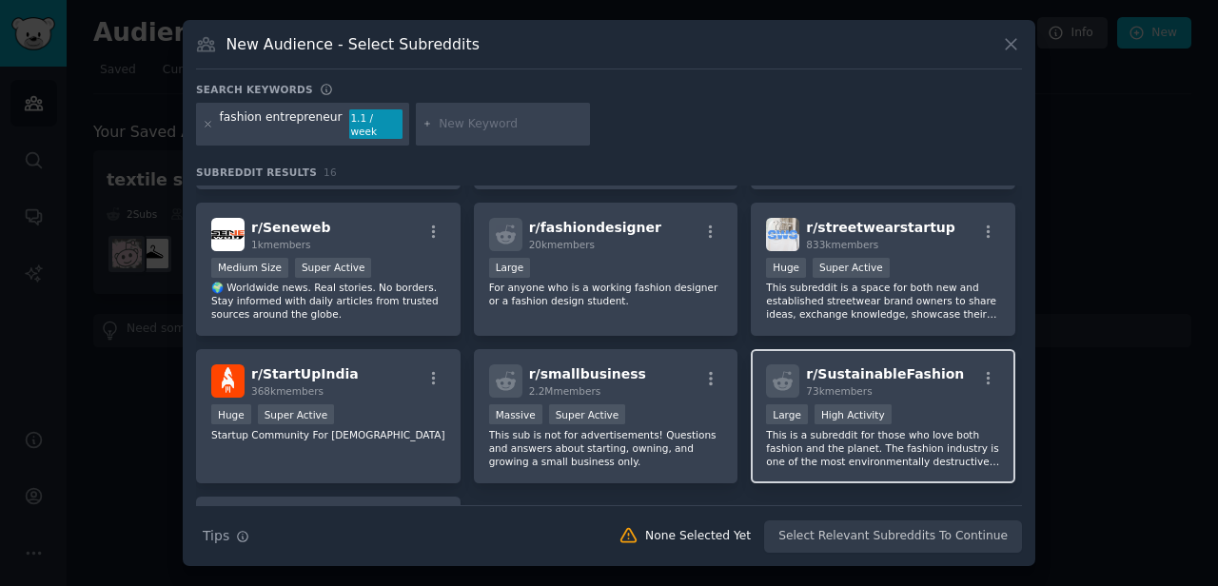
click at [898, 421] on div "Large High Activity" at bounding box center [883, 416] width 234 height 24
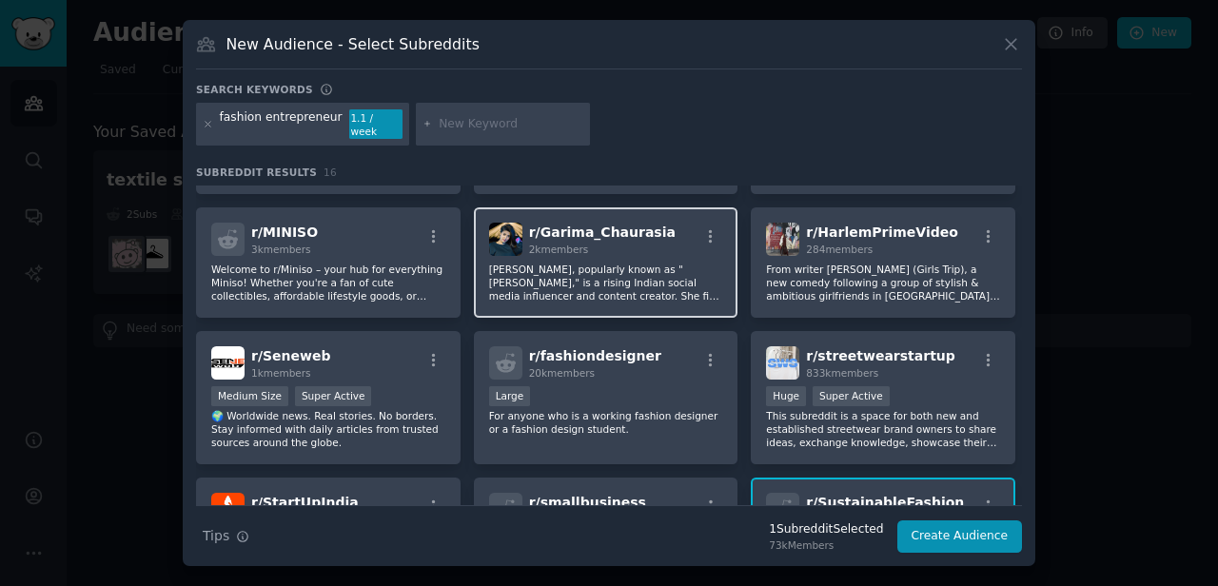
scroll to position [257, 0]
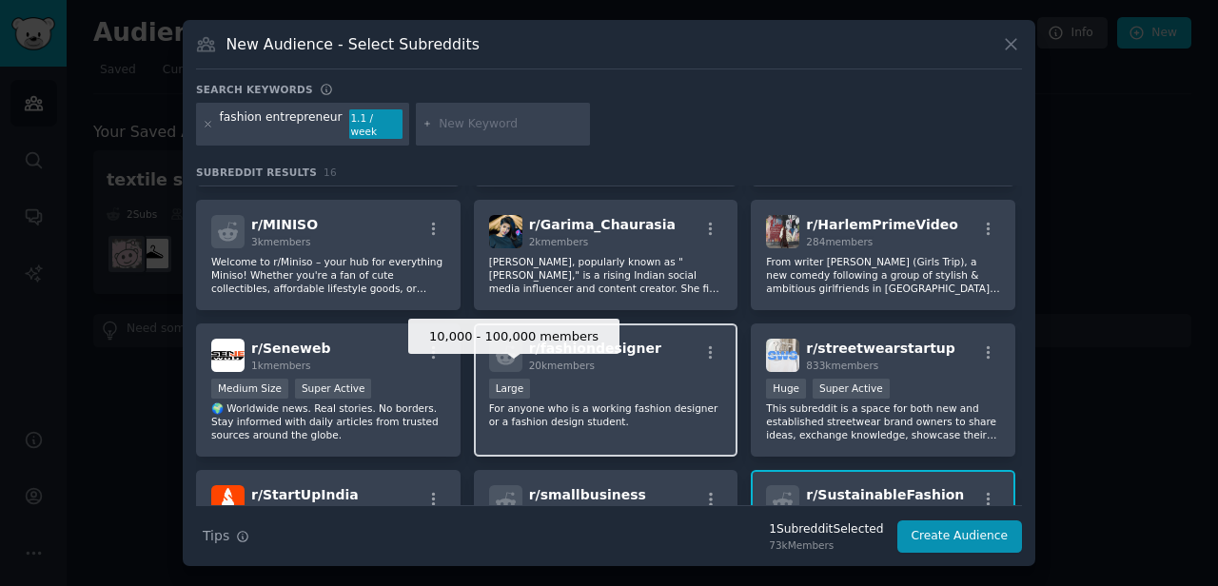
click at [574, 370] on div "r/ fashiondesigner 20k members 10,000 - 100,000 members Large For anyone who is…" at bounding box center [606, 391] width 265 height 134
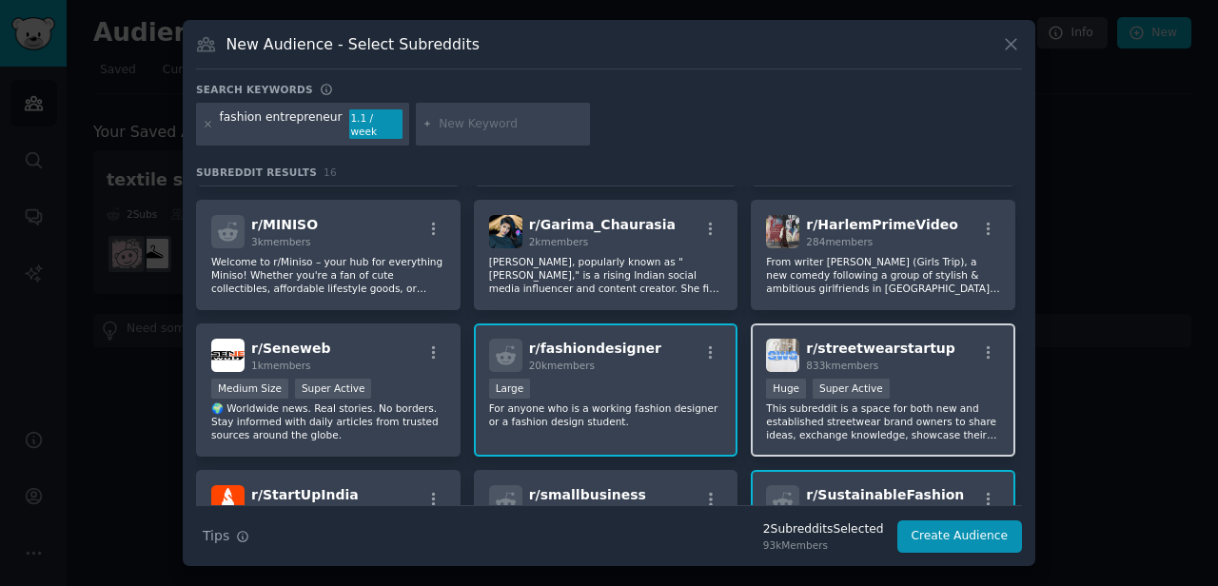
click at [952, 356] on div "r/ streetwearstartup 833k members" at bounding box center [883, 355] width 234 height 33
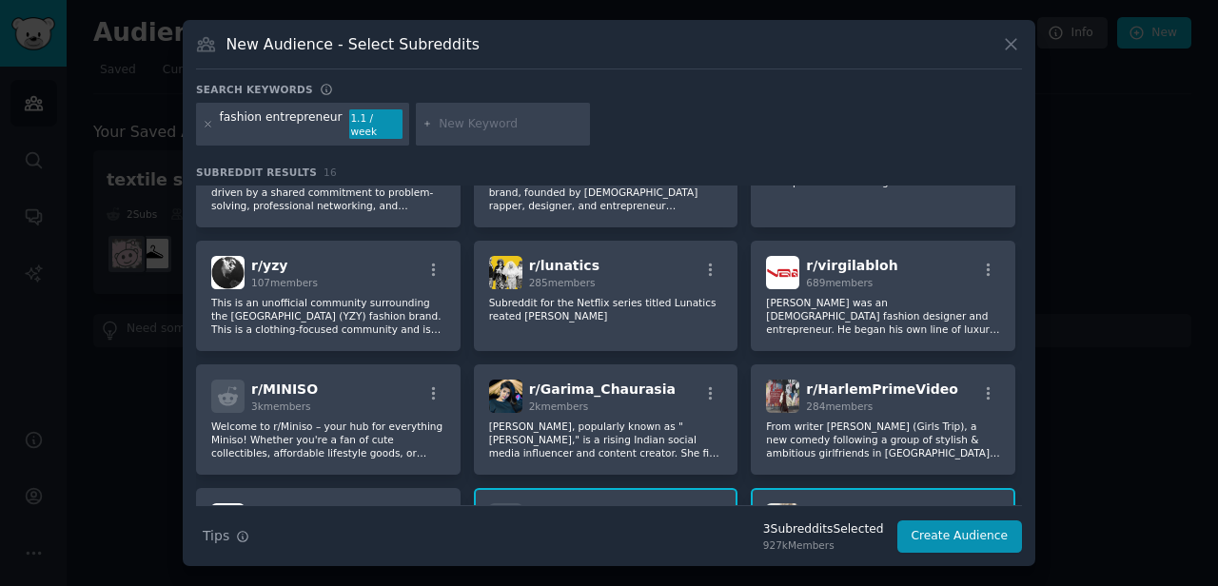
scroll to position [85, 0]
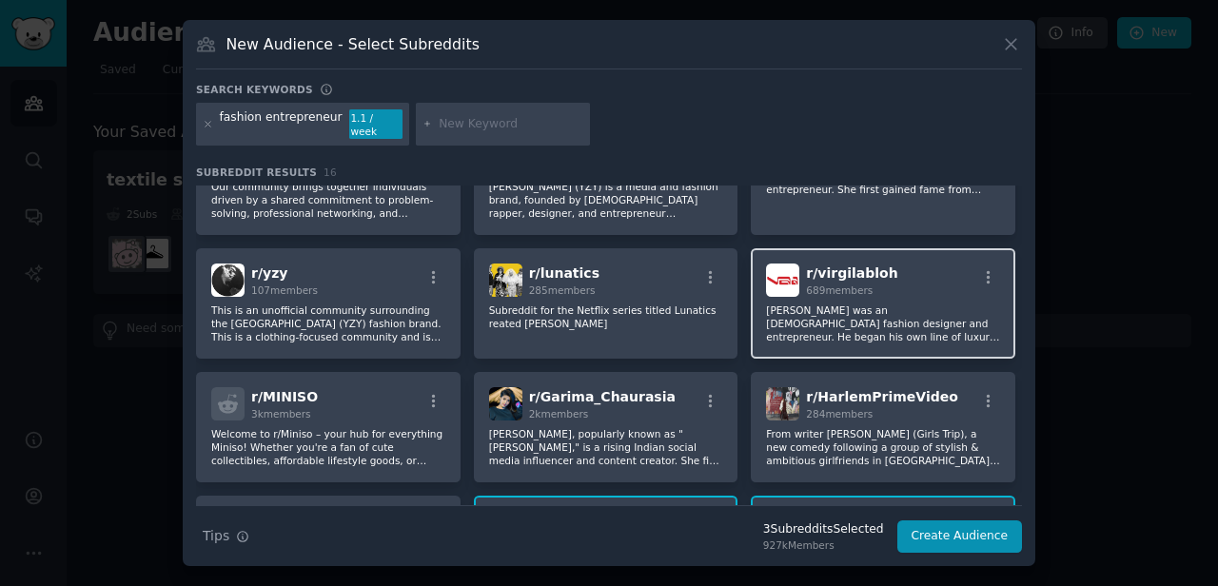
click at [926, 304] on p "Virgil Abloh was an American fashion designer and entrepreneur. He began his ow…" at bounding box center [883, 324] width 234 height 40
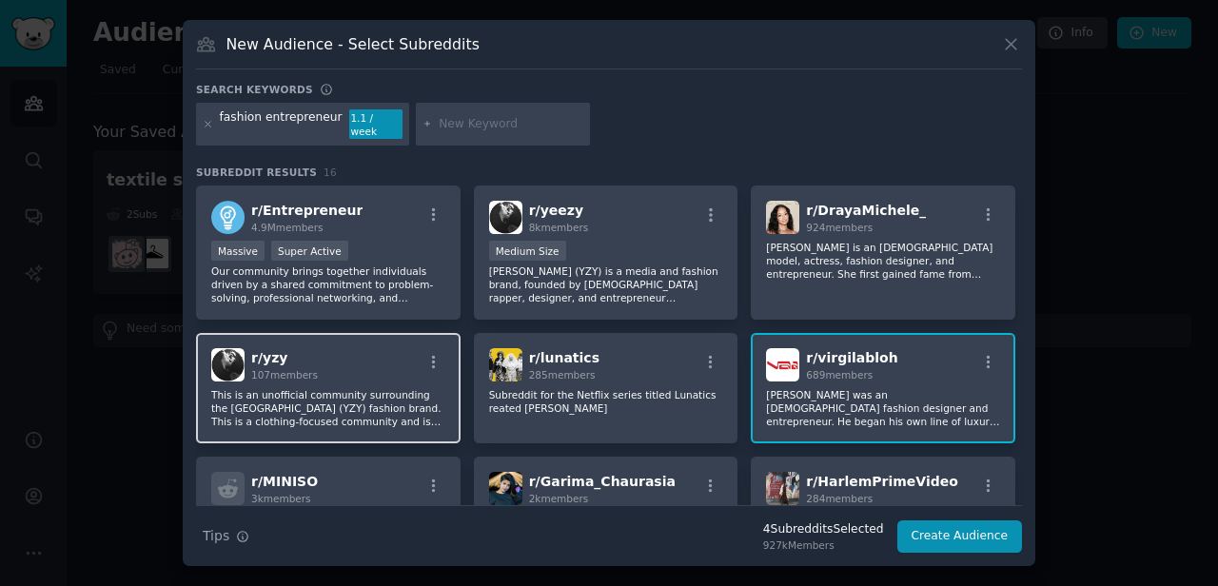
scroll to position [0, 0]
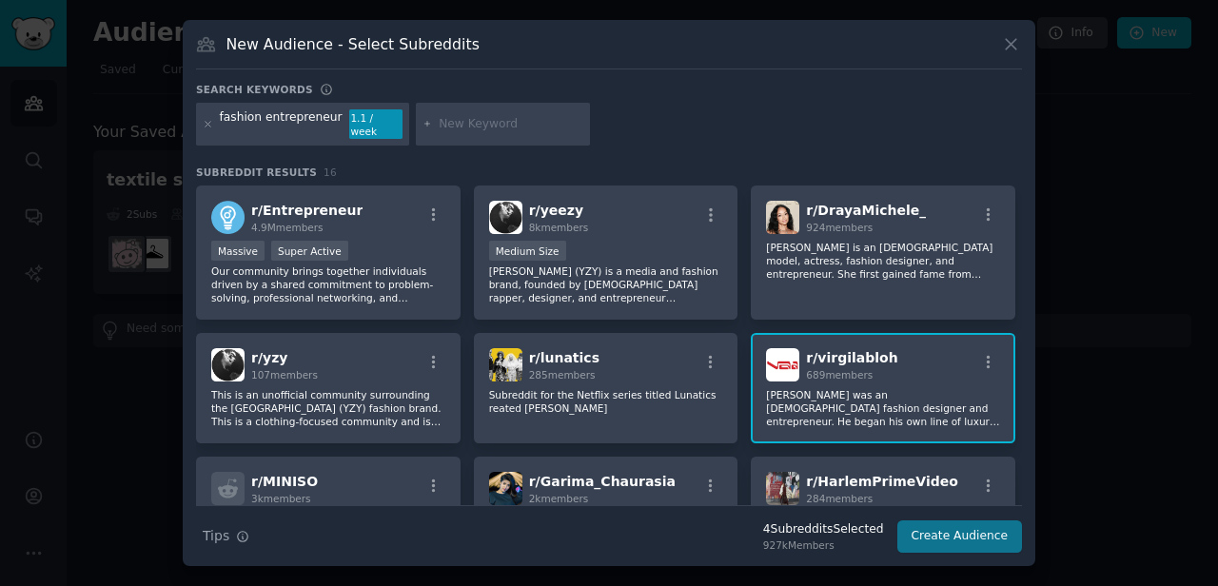
click at [938, 536] on button "Create Audience" at bounding box center [960, 536] width 126 height 32
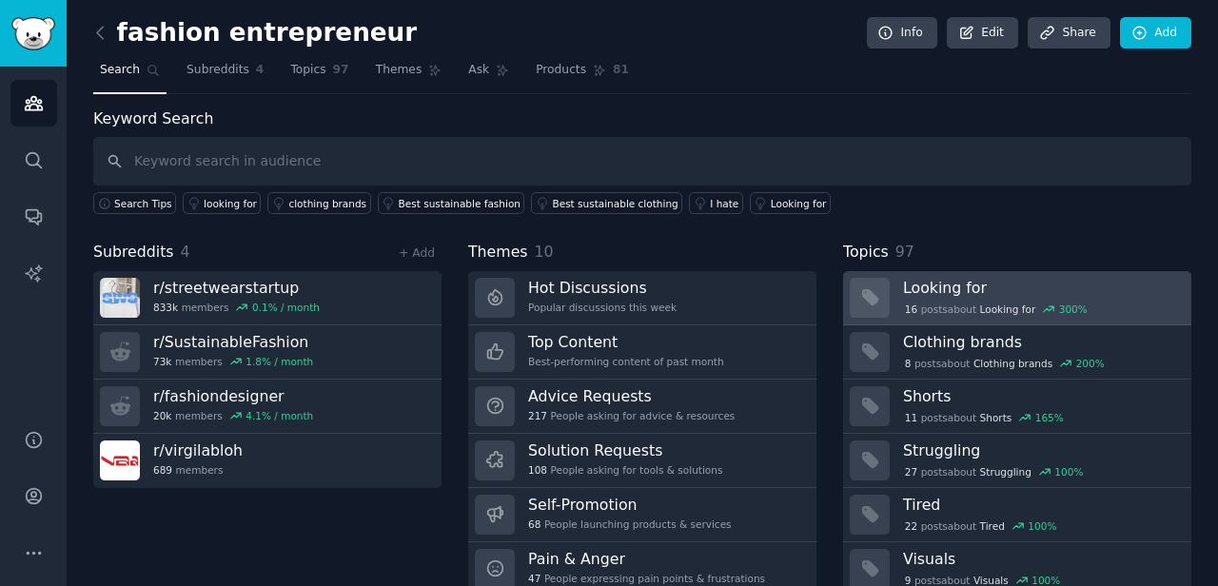
click at [957, 315] on div "16 post s about Looking for 300 %" at bounding box center [996, 309] width 186 height 17
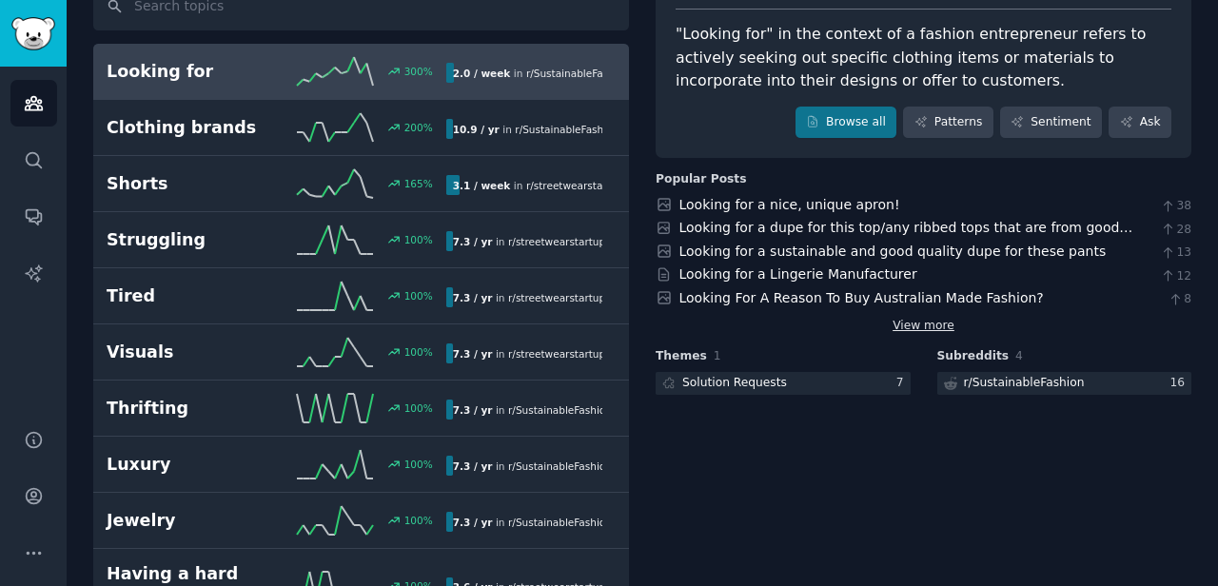
scroll to position [191, 0]
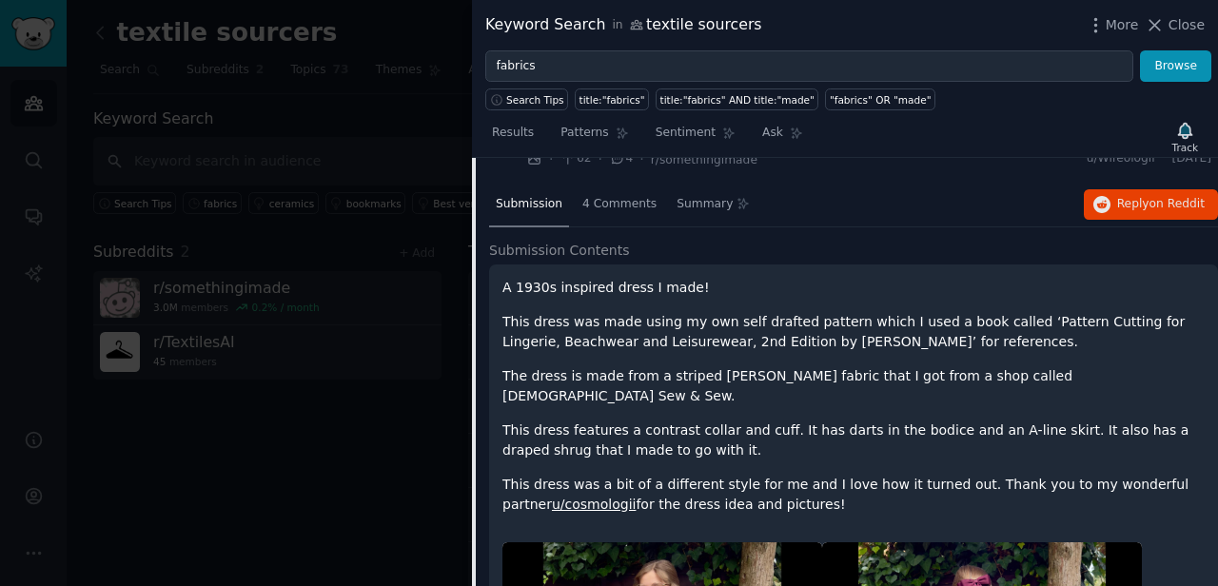
scroll to position [372, 0]
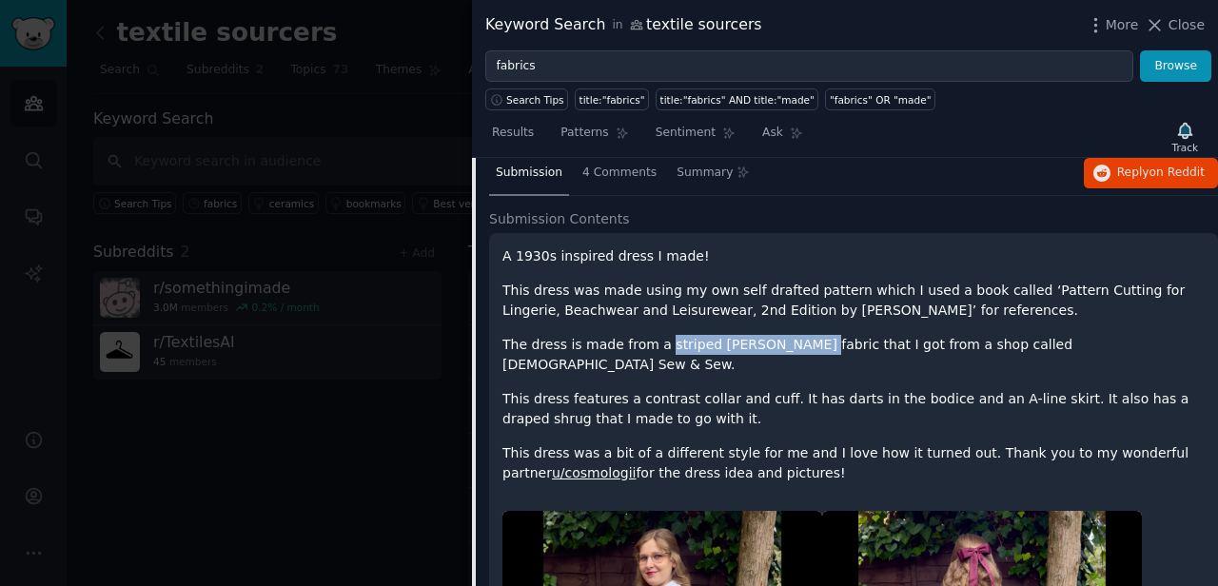
drag, startPoint x: 660, startPoint y: 324, endPoint x: 795, endPoint y: 324, distance: 134.2
click at [795, 335] on p "The dress is made from a striped William Morris fabric that I got from a shop c…" at bounding box center [853, 355] width 702 height 40
copy p "striped William Morris"
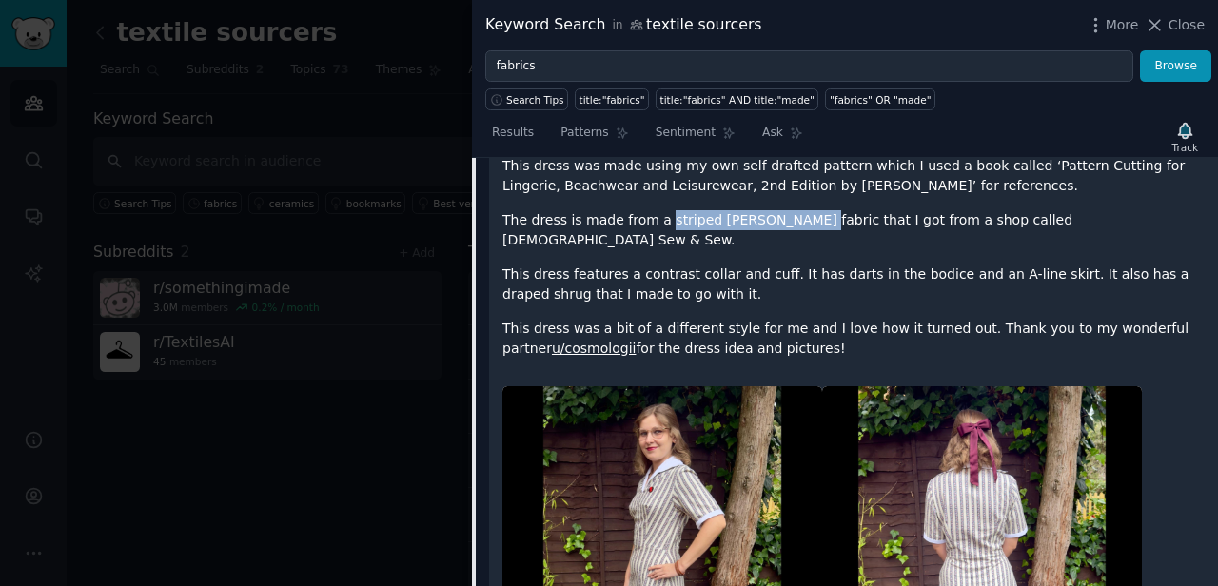
scroll to position [439, 0]
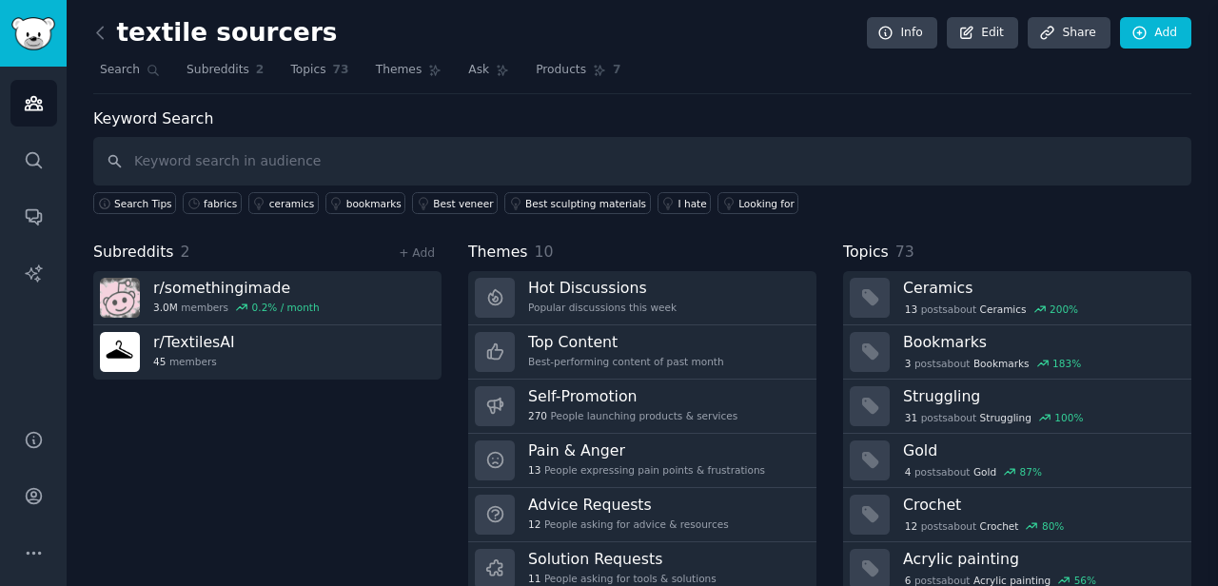
click at [613, 168] on div "Keyword Search in textile sourcers More Close fabrics Browse Search Tips title:…" at bounding box center [845, 293] width 746 height 586
